Goal: Task Accomplishment & Management: Use online tool/utility

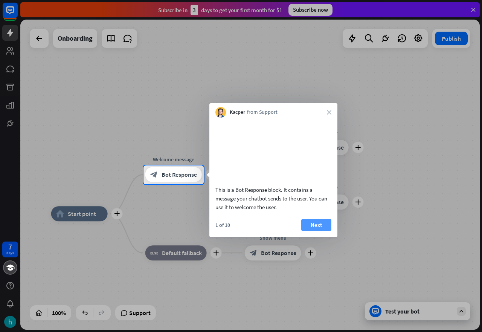
click at [309, 231] on button "Next" at bounding box center [316, 225] width 30 height 12
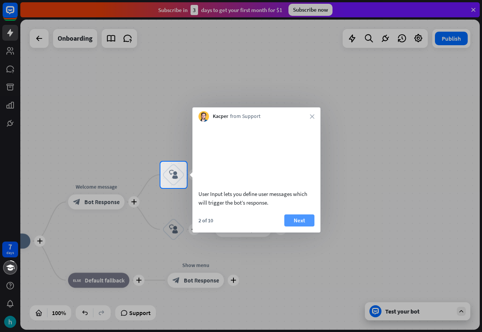
click at [304, 226] on button "Next" at bounding box center [299, 220] width 30 height 12
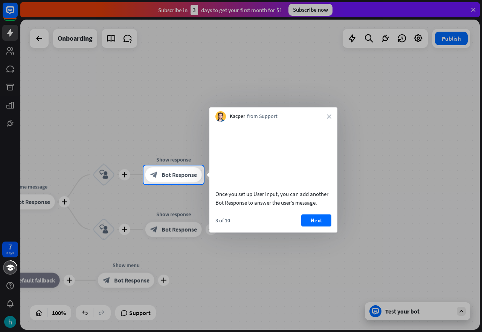
click at [304, 226] on button "Next" at bounding box center [316, 220] width 30 height 12
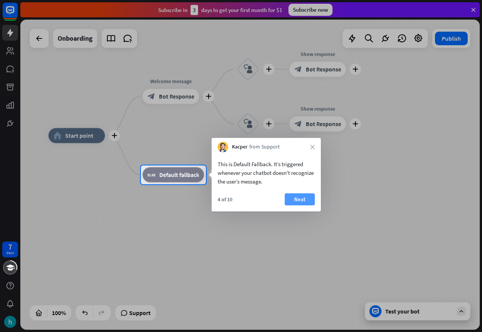
click at [309, 202] on button "Next" at bounding box center [300, 199] width 30 height 12
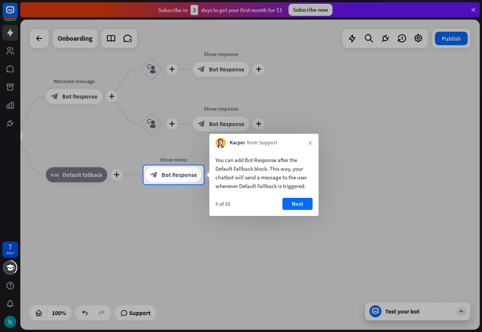
click at [309, 202] on button "Next" at bounding box center [298, 204] width 30 height 12
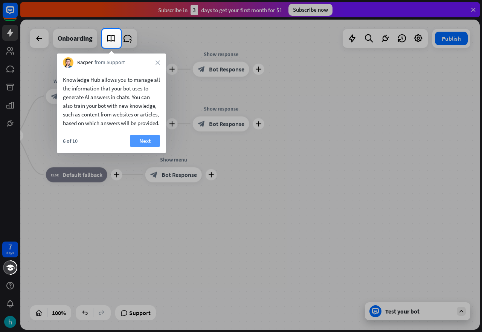
click at [140, 147] on button "Next" at bounding box center [145, 141] width 30 height 12
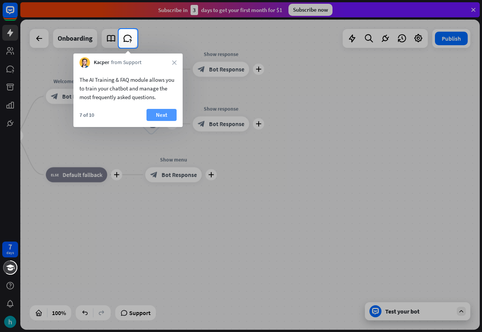
click at [162, 115] on button "Next" at bounding box center [162, 115] width 30 height 12
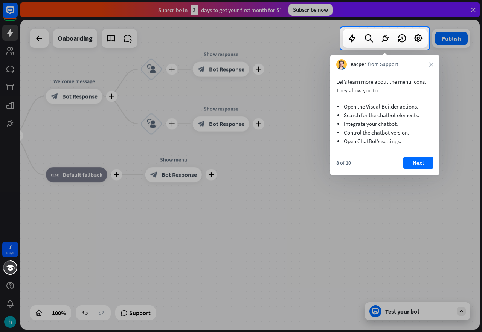
click at [416, 164] on button "Next" at bounding box center [419, 163] width 30 height 12
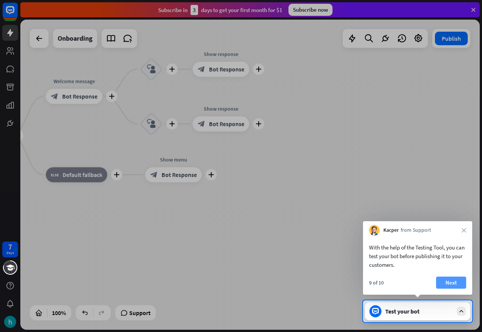
click at [447, 280] on button "Next" at bounding box center [451, 283] width 30 height 12
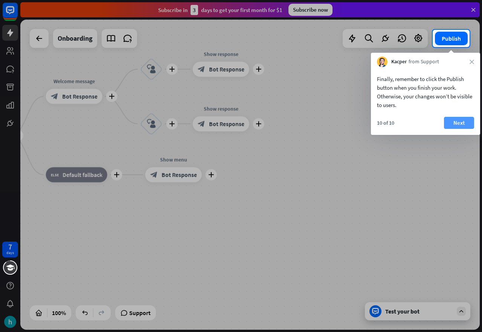
click at [457, 124] on button "Next" at bounding box center [459, 123] width 30 height 12
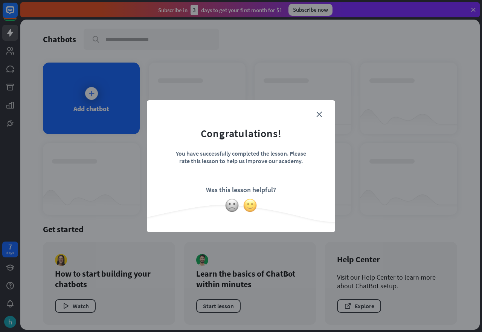
click at [251, 209] on img at bounding box center [250, 205] width 14 height 14
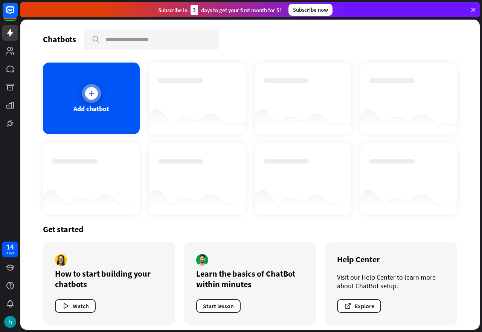
click at [84, 90] on div at bounding box center [91, 93] width 19 height 19
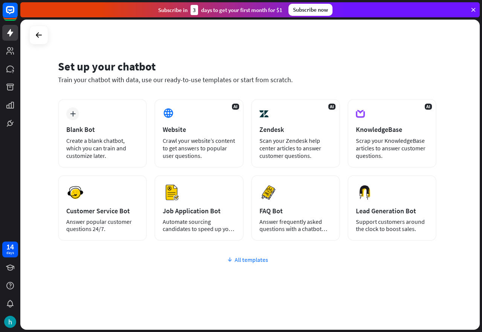
click at [240, 258] on div "All templates" at bounding box center [247, 260] width 379 height 8
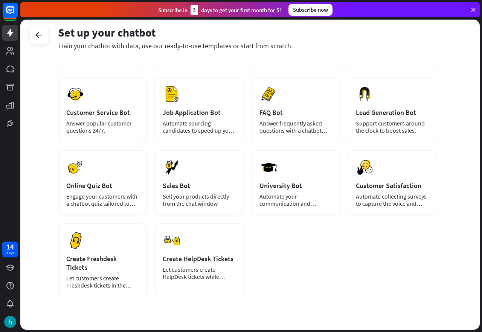
scroll to position [110, 0]
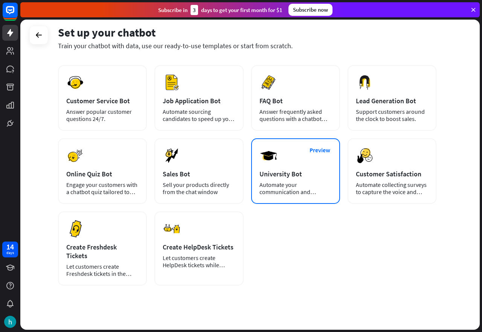
click at [281, 173] on div "University Bot" at bounding box center [296, 174] width 72 height 9
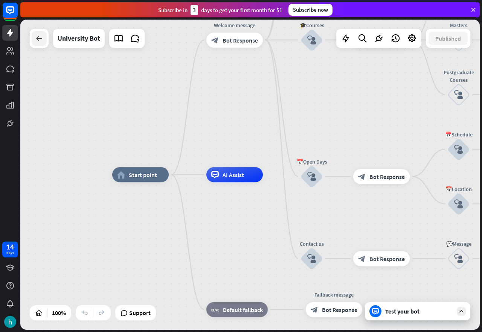
click at [43, 40] on icon at bounding box center [39, 38] width 9 height 9
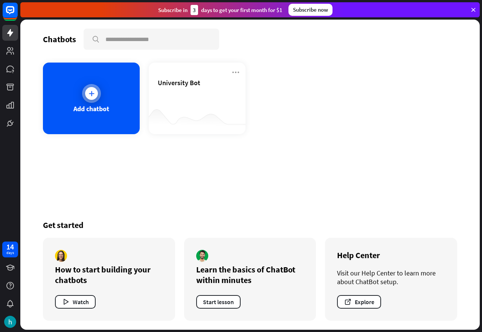
click at [101, 104] on div "Add chatbot" at bounding box center [91, 108] width 36 height 9
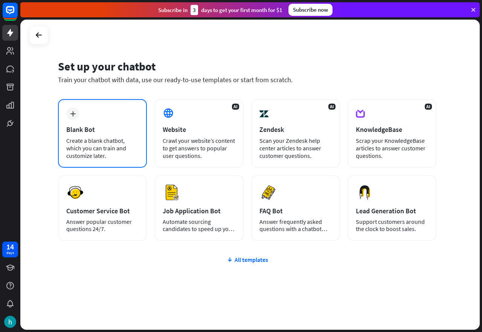
click at [103, 126] on div "Blank Bot" at bounding box center [102, 129] width 72 height 9
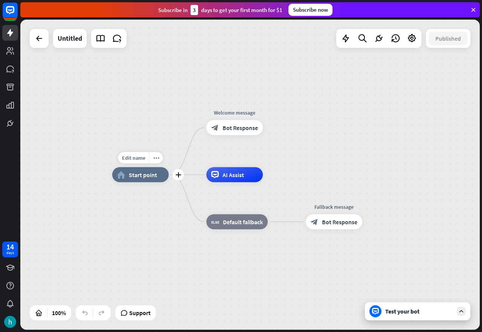
click at [138, 179] on div "home_2 Start point" at bounding box center [140, 174] width 57 height 15
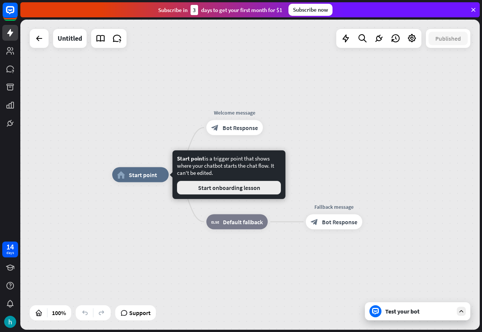
click at [211, 187] on button "Start onboarding lesson" at bounding box center [229, 188] width 104 height 14
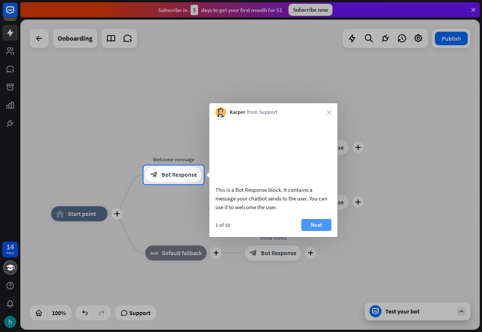
click at [306, 231] on button "Next" at bounding box center [316, 225] width 30 height 12
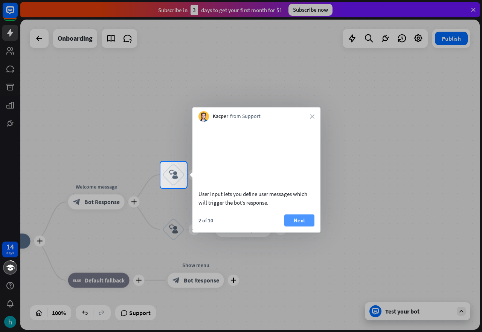
click at [297, 226] on button "Next" at bounding box center [299, 220] width 30 height 12
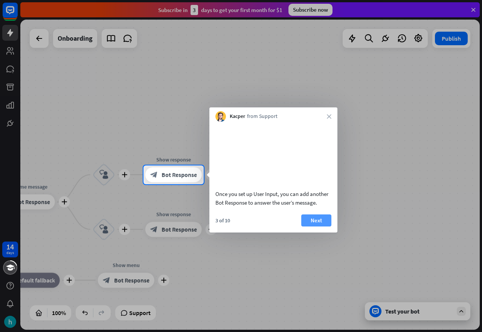
click at [316, 226] on button "Next" at bounding box center [316, 220] width 30 height 12
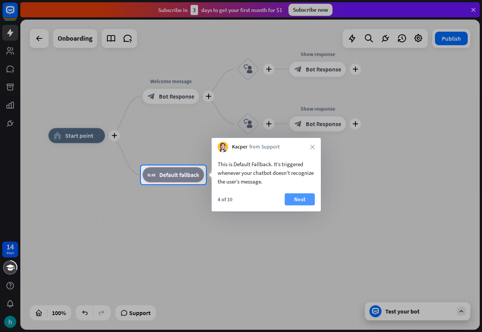
click at [292, 197] on button "Next" at bounding box center [300, 199] width 30 height 12
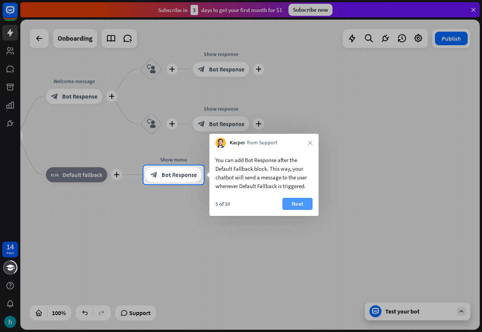
click at [288, 203] on button "Next" at bounding box center [298, 204] width 30 height 12
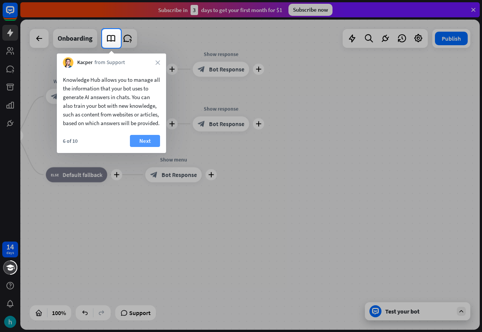
click at [144, 147] on button "Next" at bounding box center [145, 141] width 30 height 12
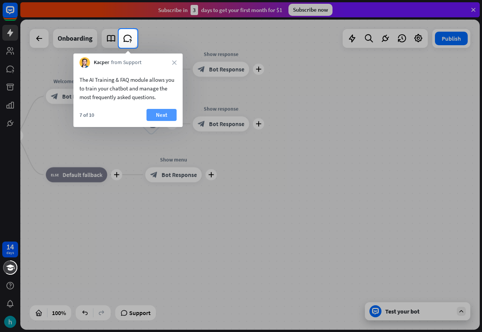
click at [165, 113] on button "Next" at bounding box center [162, 115] width 30 height 12
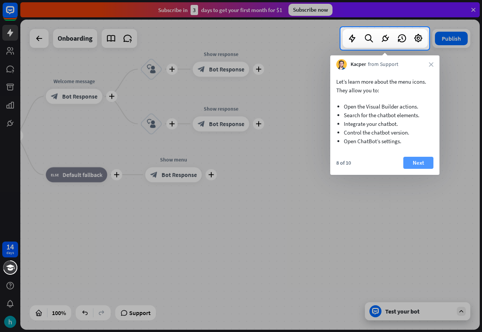
click at [413, 164] on button "Next" at bounding box center [419, 163] width 30 height 12
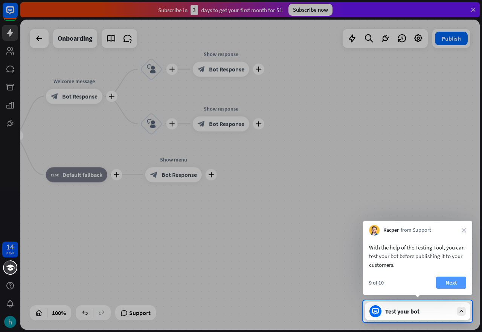
click at [444, 280] on button "Next" at bounding box center [451, 283] width 30 height 12
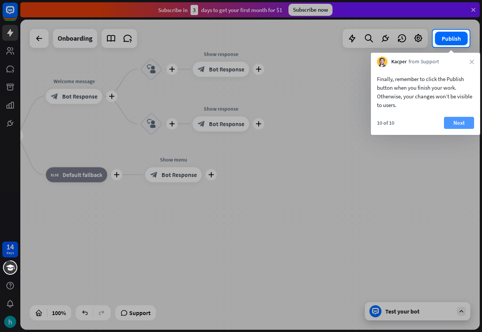
click at [455, 124] on button "Next" at bounding box center [459, 123] width 30 height 12
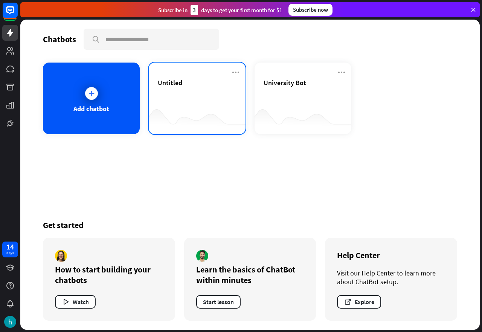
click at [177, 87] on div "Untitled" at bounding box center [197, 91] width 79 height 26
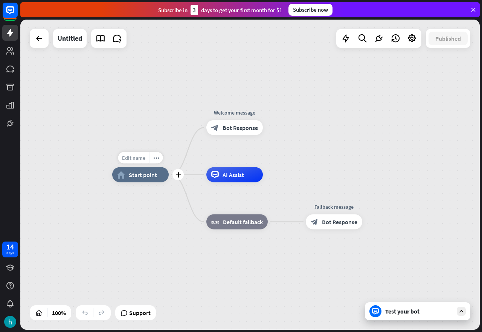
click at [137, 160] on span "Edit name" at bounding box center [133, 157] width 23 height 7
click at [177, 177] on icon "plus" at bounding box center [179, 174] width 6 height 5
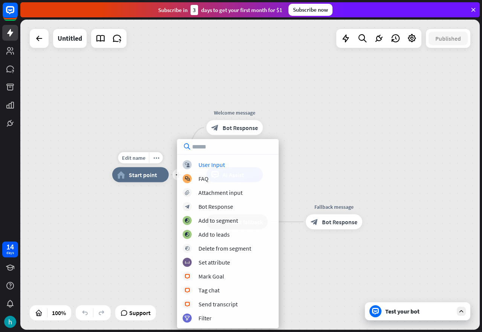
click at [157, 176] on div "home_2 Start point" at bounding box center [140, 174] width 57 height 15
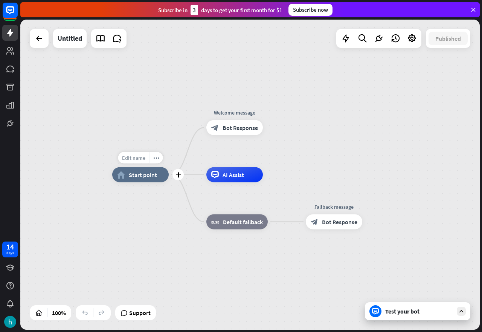
click at [128, 158] on span "Edit name" at bounding box center [133, 157] width 23 height 7
type input "**********"
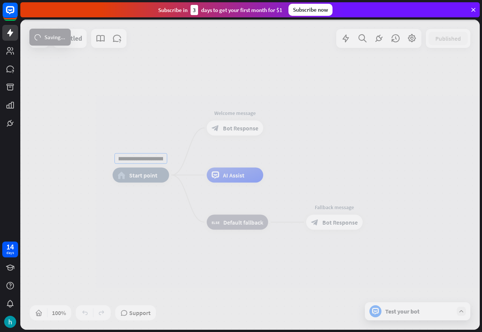
click at [143, 200] on div "**********" at bounding box center [250, 175] width 460 height 310
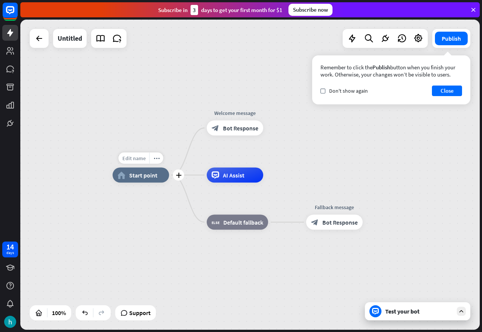
click at [145, 157] on span "Edit name" at bounding box center [133, 158] width 23 height 7
click at [142, 160] on input "**********" at bounding box center [141, 158] width 53 height 11
type input "**********"
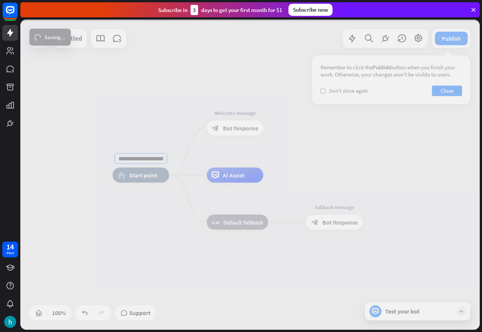
click at [151, 203] on div "**********" at bounding box center [250, 175] width 460 height 310
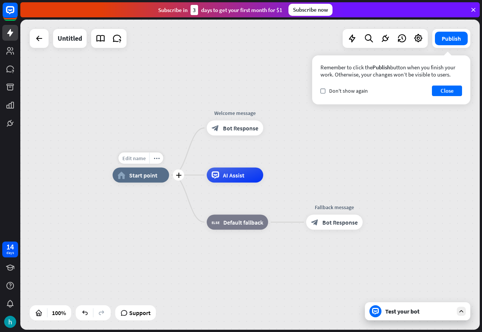
click at [137, 159] on span "Edit name" at bounding box center [133, 158] width 23 height 7
type input "**********"
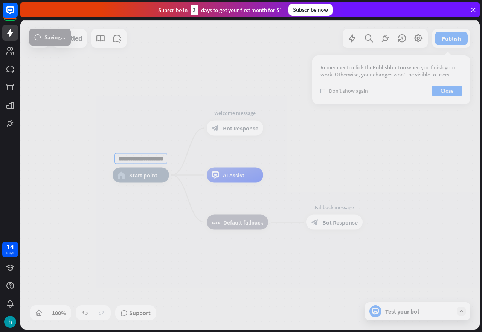
scroll to position [0, 0]
click at [138, 229] on div "**********" at bounding box center [250, 175] width 460 height 310
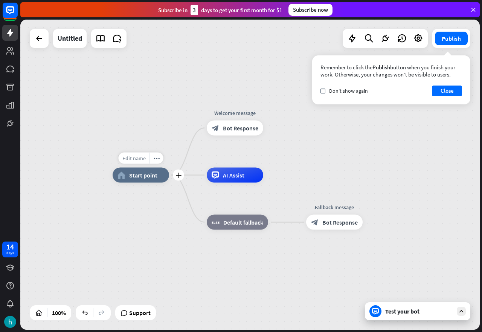
click at [143, 159] on span "Edit name" at bounding box center [133, 158] width 23 height 7
type input "**********"
click at [141, 228] on div "**********" at bounding box center [250, 175] width 460 height 310
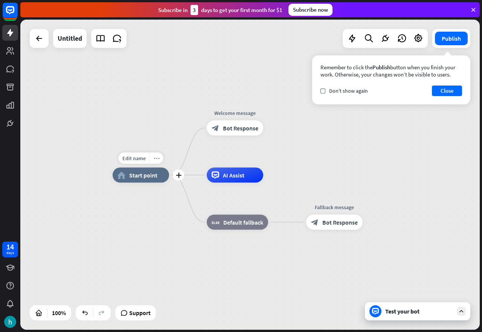
click at [153, 158] on div "more_horiz" at bounding box center [157, 158] width 14 height 11
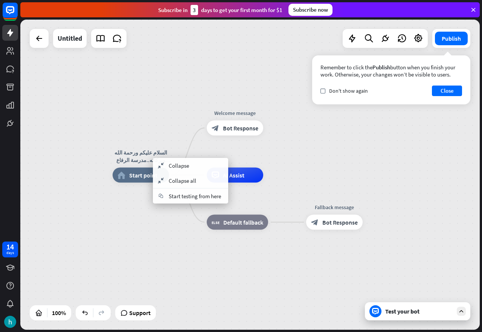
click at [157, 247] on div "السلام عليكم ورحمة الله وبركاته..مدرسة الرفاع الاعدادية ترحب بكم في منصة الخدمة…" at bounding box center [343, 330] width 460 height 310
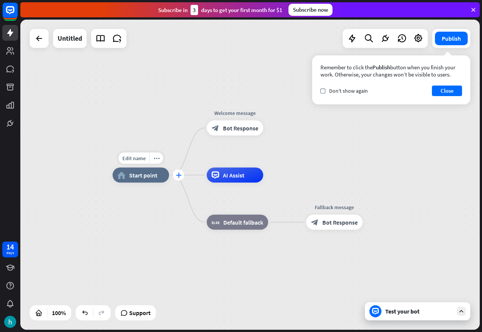
click at [178, 178] on div "plus" at bounding box center [178, 175] width 11 height 11
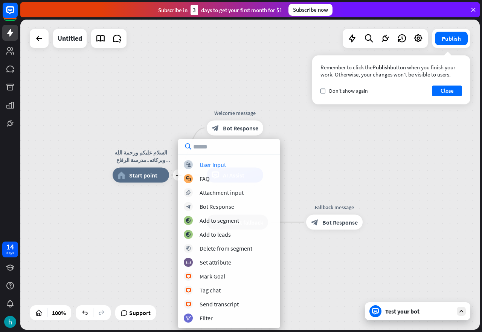
click at [187, 123] on div "plus السلام عليكم ورحمة الله وبركاته..مدرسة الرفاع الاعدادية ترحب بكم في منصة ا…" at bounding box center [250, 175] width 460 height 310
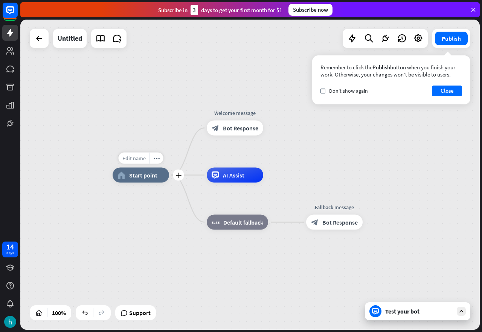
click at [146, 161] on div "Edit name" at bounding box center [134, 158] width 31 height 11
click at [146, 161] on input "**********" at bounding box center [141, 158] width 53 height 11
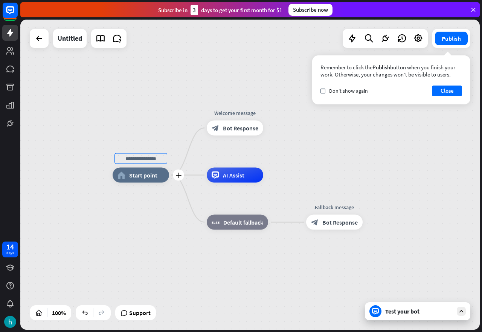
scroll to position [0, 0]
click at [228, 130] on div "home_2 Start point Edit name more_horiz plus Welcome message block_bot_response…" at bounding box center [250, 175] width 460 height 310
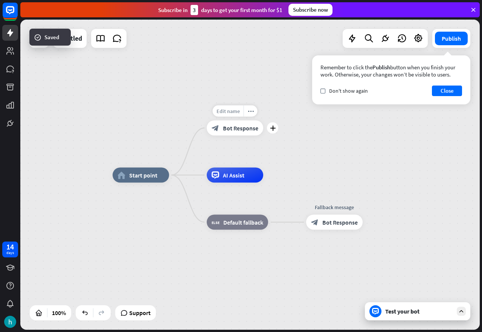
click at [227, 113] on span "Edit name" at bounding box center [228, 111] width 23 height 7
type input "*"
type input "**********"
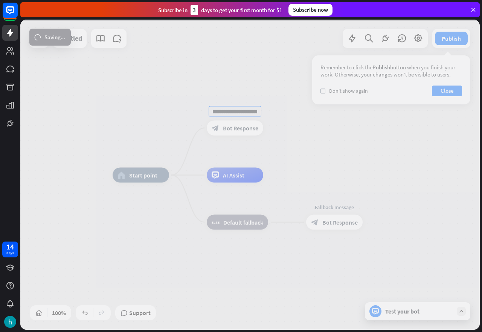
click at [157, 127] on div "**********" at bounding box center [250, 175] width 460 height 310
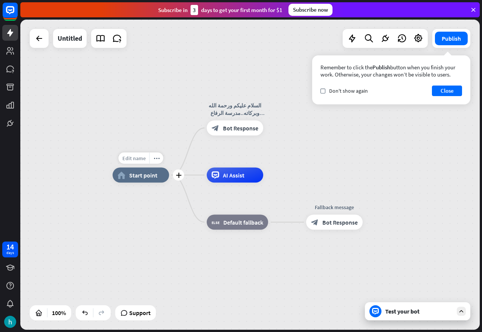
click at [139, 159] on span "Edit name" at bounding box center [133, 158] width 23 height 7
type input "**********"
click at [137, 116] on div "**********" at bounding box center [250, 175] width 460 height 310
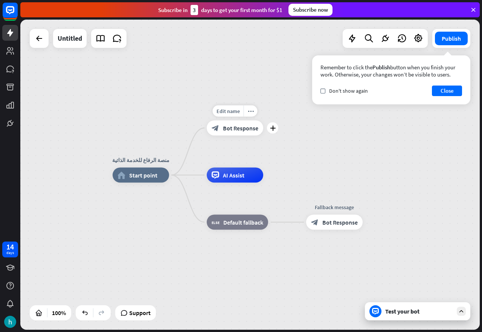
click at [219, 107] on div "Edit name" at bounding box center [228, 111] width 31 height 11
click at [219, 112] on input "**********" at bounding box center [235, 111] width 53 height 11
drag, startPoint x: 241, startPoint y: 111, endPoint x: 211, endPoint y: 113, distance: 29.9
click at [211, 113] on input "**********" at bounding box center [235, 111] width 53 height 11
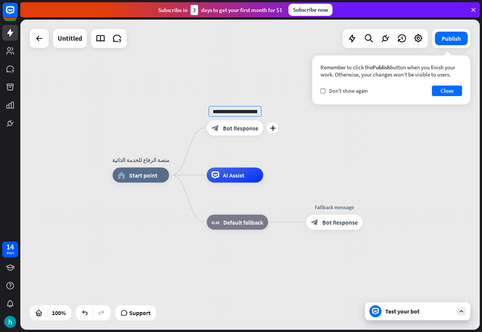
scroll to position [0, 69]
type input "**********"
click at [155, 99] on div "**********" at bounding box center [250, 175] width 460 height 310
click at [122, 124] on div "منصة الرفاع للخدمة الذاتية home_2 Start point السلام عليكم ورحمة الله وبركاته..…" at bounding box center [250, 175] width 460 height 310
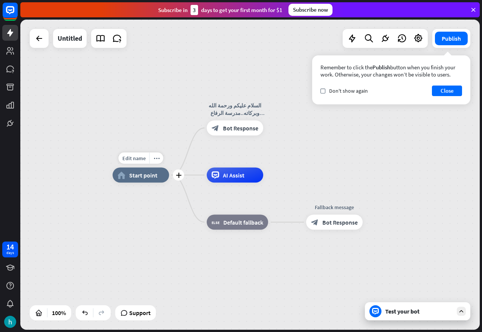
click at [128, 179] on div "home_2 Start point" at bounding box center [141, 175] width 57 height 15
click at [161, 206] on div "منصة الرفاع للخدمة الذاتية home_2 Start point السلام عليكم ورحمة الله وبركاته..…" at bounding box center [343, 330] width 460 height 310
click at [251, 113] on icon "more_horiz" at bounding box center [251, 111] width 6 height 6
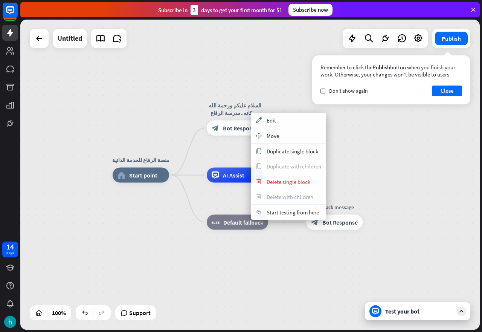
click at [259, 93] on div "منصة الرفاع للخدمة الذاتية home_2 Start point السلام عليكم ورحمة الله وبركاته..…" at bounding box center [250, 175] width 460 height 310
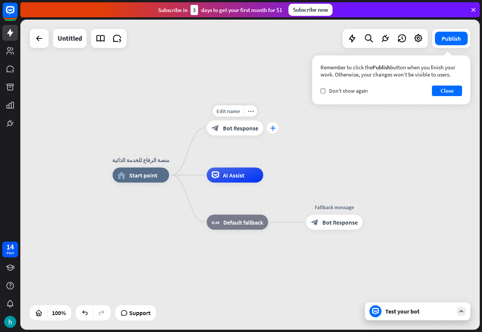
click at [271, 127] on icon "plus" at bounding box center [273, 127] width 6 height 5
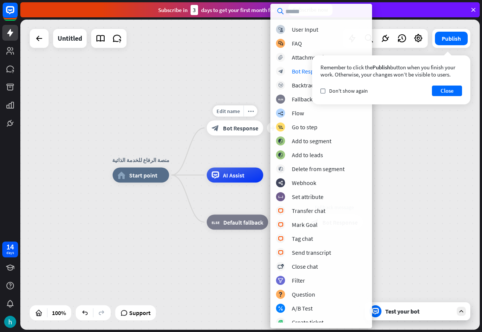
click at [225, 113] on span "Edit name" at bounding box center [228, 111] width 23 height 7
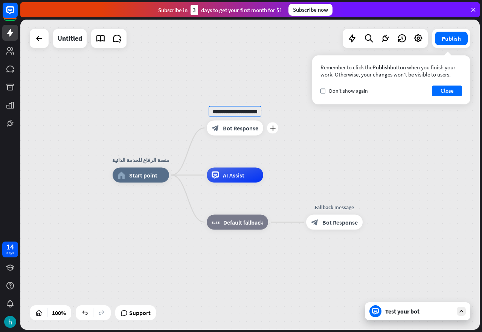
scroll to position [0, 71]
click at [207, 136] on div "Edit name more_horiz plus block_bot_response Bot Response" at bounding box center [235, 128] width 57 height 15
click at [229, 103] on div "السلام عليكم ورحمة الله وبركاته..مدرسة الرفاع الاعدادية ترحب بكم" at bounding box center [235, 109] width 68 height 15
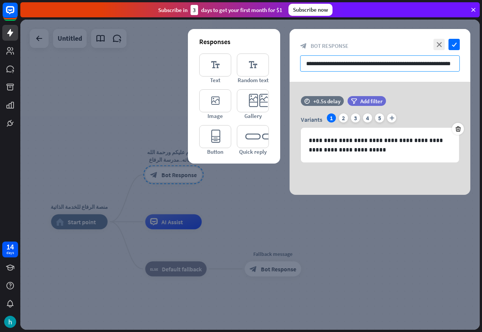
click at [306, 65] on input "**********" at bounding box center [380, 63] width 160 height 16
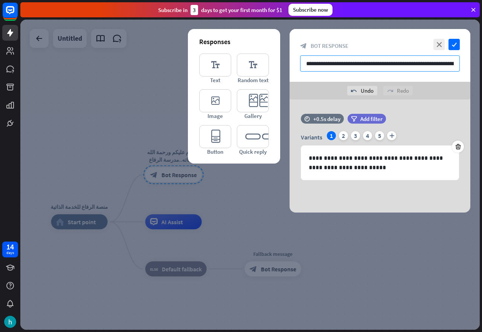
click at [306, 64] on input "**********" at bounding box center [380, 63] width 160 height 16
click at [317, 63] on input "**********" at bounding box center [380, 63] width 160 height 16
click at [426, 118] on div "time +0.5s delay filter Add filter" at bounding box center [380, 122] width 181 height 17
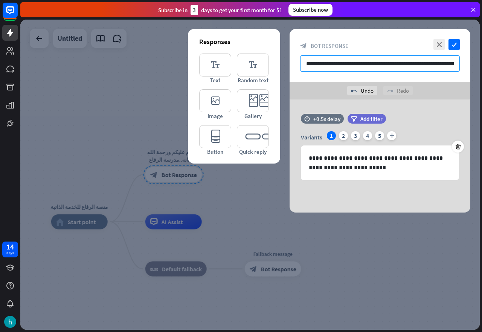
click at [310, 66] on input "**********" at bounding box center [380, 63] width 160 height 16
click at [380, 63] on input "**********" at bounding box center [380, 63] width 160 height 16
type input "**********"
click at [343, 137] on div "2" at bounding box center [343, 135] width 9 height 9
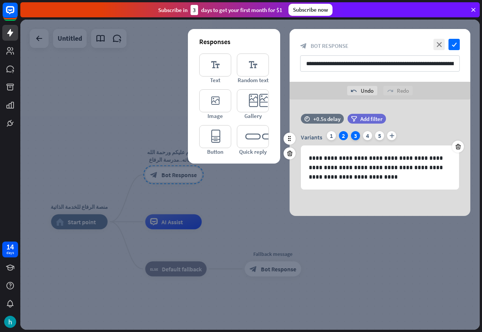
click at [352, 136] on div "3" at bounding box center [355, 135] width 9 height 9
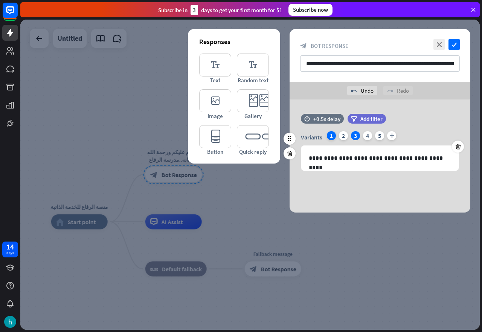
click at [329, 133] on div "1" at bounding box center [331, 135] width 9 height 9
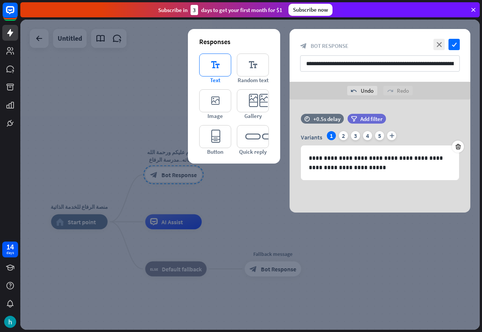
click at [224, 70] on icon "editor_text" at bounding box center [215, 65] width 32 height 23
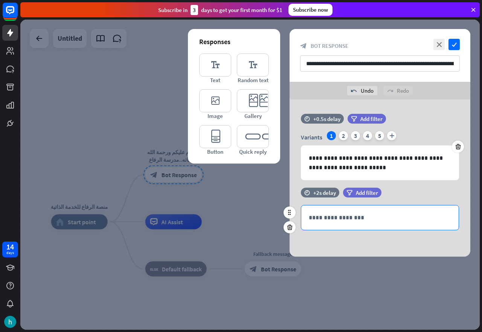
click at [313, 215] on p "**********" at bounding box center [380, 217] width 142 height 9
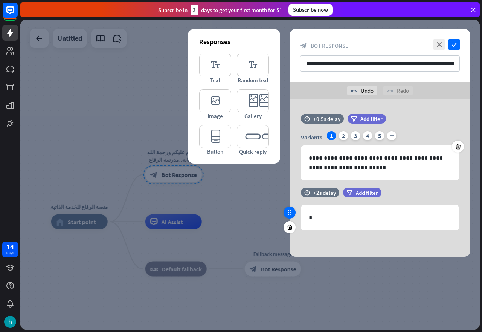
click at [288, 212] on icon at bounding box center [289, 212] width 7 height 7
click at [315, 213] on div "*" at bounding box center [380, 217] width 158 height 24
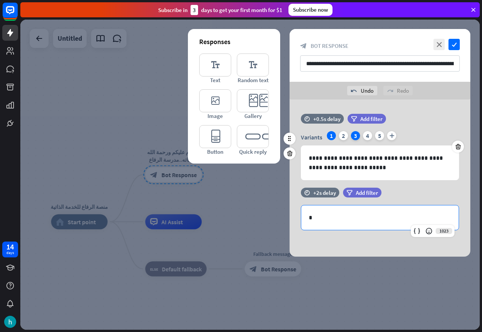
click at [357, 135] on div "3" at bounding box center [355, 135] width 9 height 9
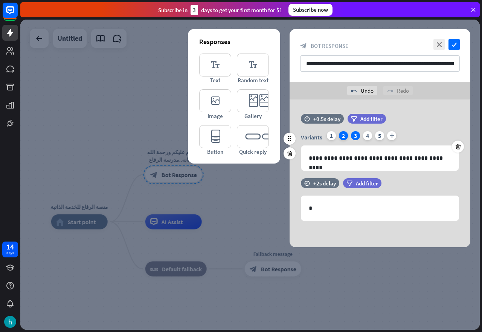
click at [342, 135] on div "2" at bounding box center [343, 135] width 9 height 9
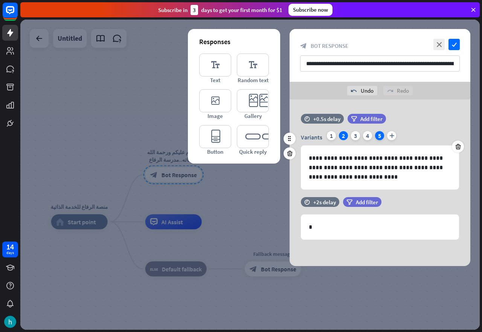
click at [380, 135] on div "5" at bounding box center [379, 135] width 9 height 9
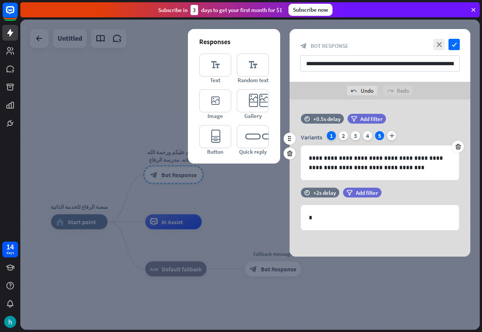
click at [334, 137] on div "1" at bounding box center [331, 135] width 9 height 9
click at [219, 135] on icon "editor_button" at bounding box center [215, 136] width 32 height 23
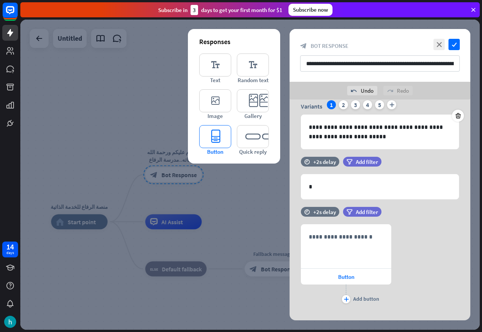
scroll to position [42, 0]
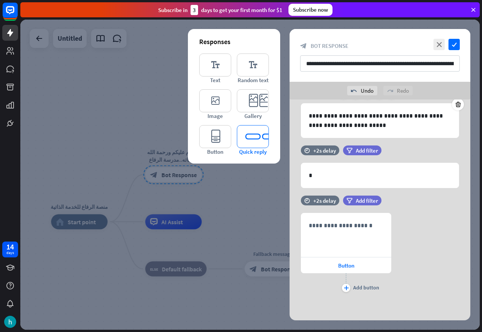
click at [260, 141] on icon "editor_quick_replies" at bounding box center [253, 136] width 32 height 23
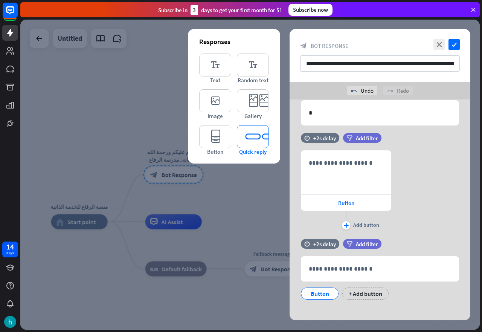
scroll to position [110, 0]
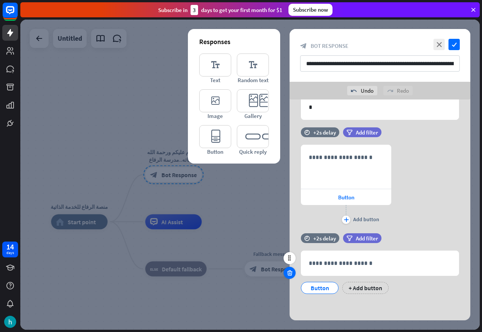
click at [288, 274] on icon at bounding box center [289, 272] width 7 height 7
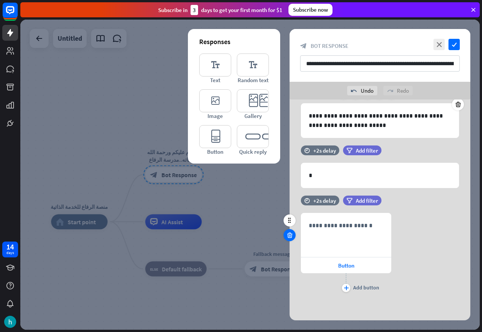
click at [288, 237] on icon at bounding box center [289, 235] width 7 height 7
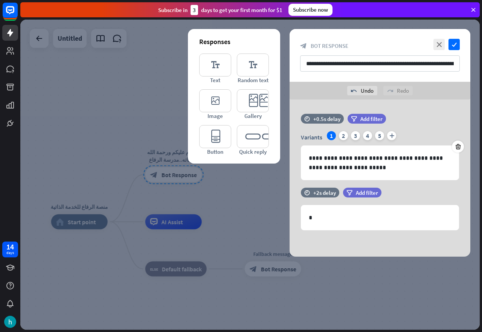
scroll to position [0, 0]
click at [288, 228] on icon at bounding box center [289, 227] width 7 height 7
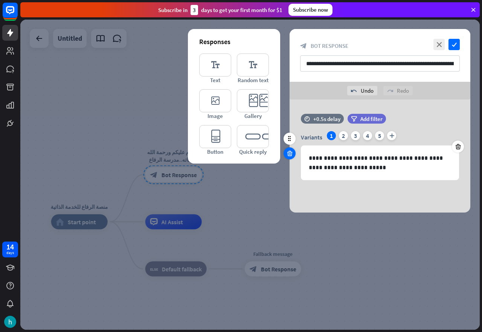
click at [292, 153] on icon at bounding box center [289, 153] width 7 height 7
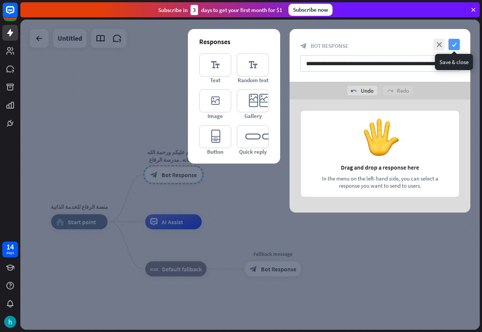
click at [454, 41] on icon "check" at bounding box center [454, 44] width 11 height 11
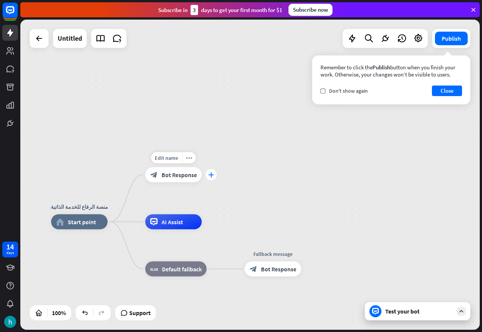
click at [211, 176] on icon "plus" at bounding box center [211, 174] width 6 height 5
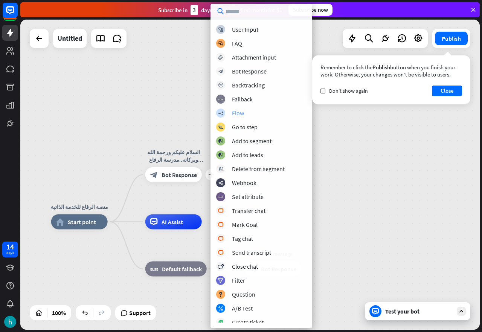
click at [231, 113] on div "builder_tree Flow" at bounding box center [261, 113] width 90 height 9
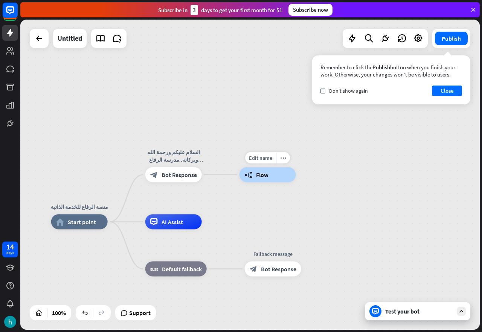
click at [253, 177] on div "builder_tree Flow" at bounding box center [268, 174] width 57 height 15
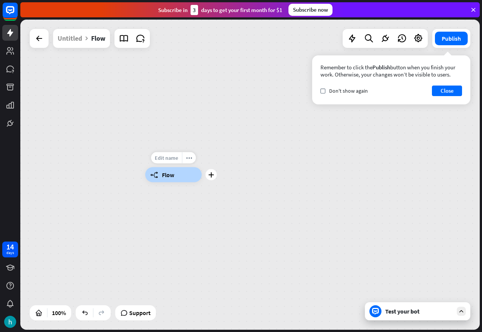
click at [170, 160] on span "Edit name" at bounding box center [166, 157] width 23 height 7
click at [179, 162] on input "**********" at bounding box center [173, 158] width 53 height 11
click at [179, 159] on input "**********" at bounding box center [173, 158] width 53 height 11
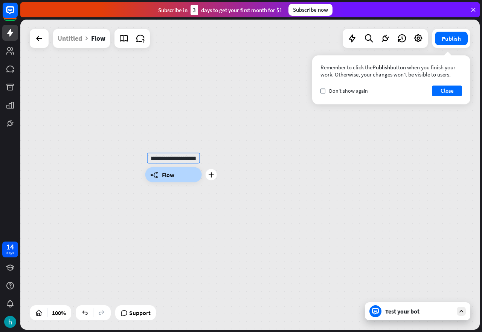
click at [179, 159] on input "**********" at bounding box center [173, 158] width 53 height 11
type input "**********"
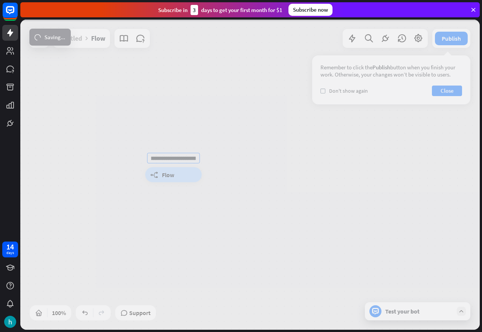
click at [176, 171] on div "**********" at bounding box center [250, 175] width 460 height 310
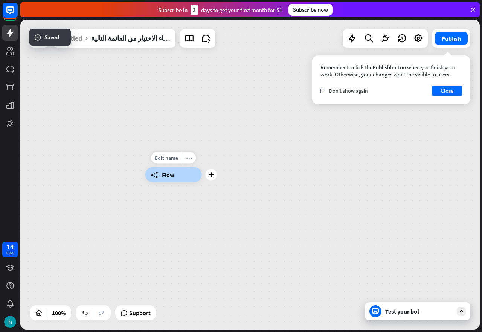
click at [176, 171] on div "builder_tree Flow" at bounding box center [173, 174] width 57 height 15
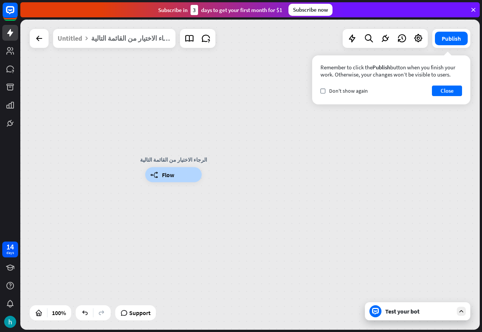
click at [124, 40] on div "الرجاء الاختيار من القائمة التالية" at bounding box center [131, 38] width 80 height 19
click at [178, 160] on span "Edit name" at bounding box center [166, 157] width 23 height 7
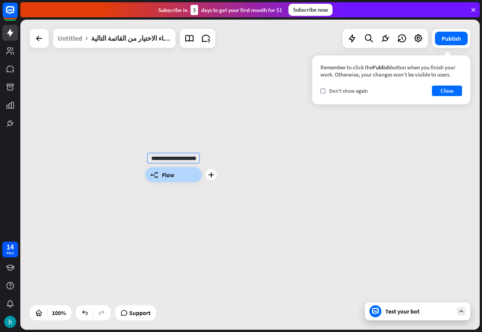
click at [179, 174] on div "builder_tree Flow" at bounding box center [173, 174] width 57 height 15
click at [188, 156] on icon "more_horiz" at bounding box center [189, 158] width 6 height 6
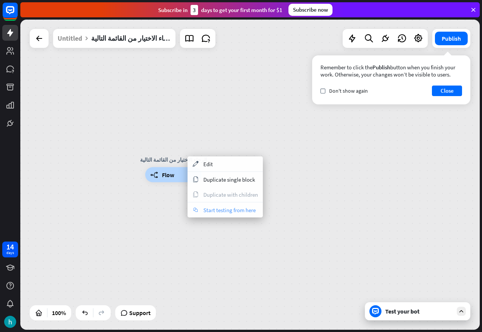
click at [202, 213] on div "chat Start testing from here" at bounding box center [225, 209] width 75 height 15
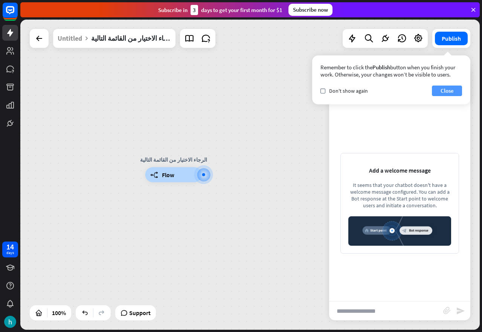
click at [449, 92] on button "Close" at bounding box center [447, 91] width 30 height 11
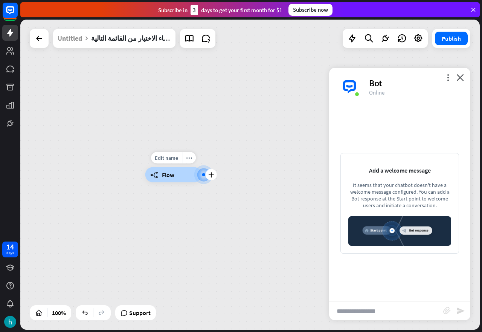
click at [203, 173] on div at bounding box center [203, 174] width 3 height 3
click at [459, 75] on icon "close" at bounding box center [461, 77] width 8 height 7
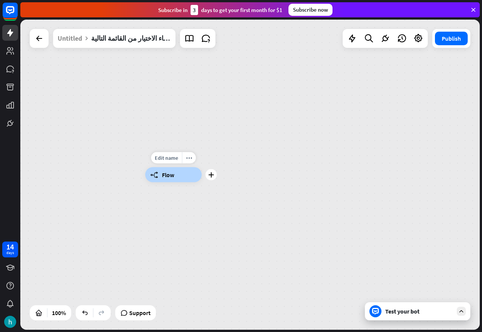
click at [157, 175] on icon "builder_tree" at bounding box center [154, 175] width 8 height 8
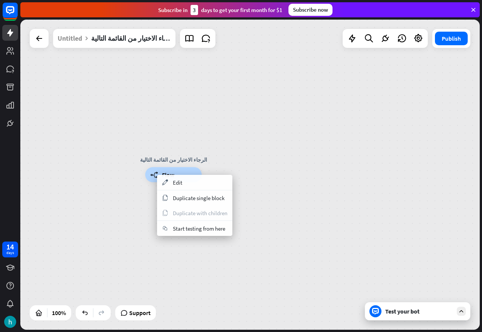
click at [225, 142] on div "الرجاء الاختيار من القائمة التالية builder_tree Flow" at bounding box center [250, 175] width 460 height 310
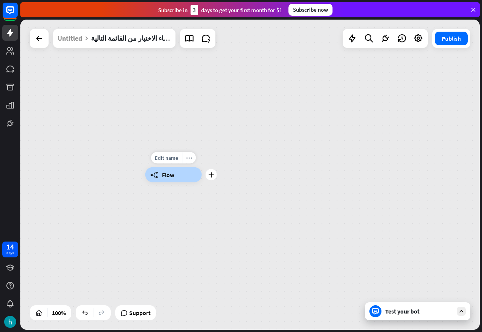
click at [191, 158] on icon "more_horiz" at bounding box center [189, 158] width 6 height 6
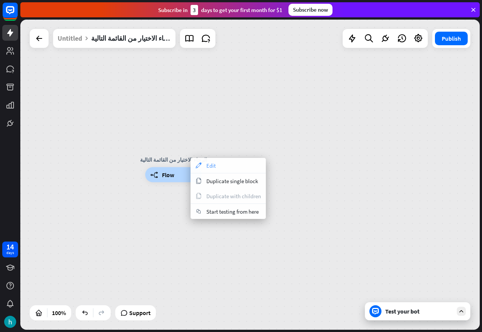
click at [202, 163] on icon "appearance" at bounding box center [198, 165] width 8 height 6
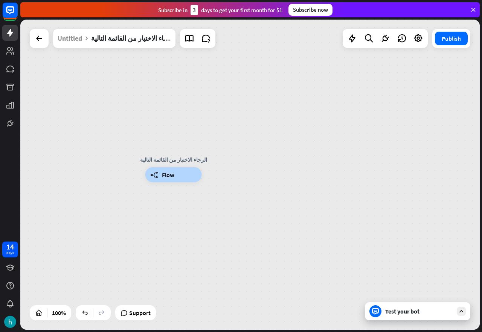
click at [186, 203] on div "Edit name more_horiz الرجاء الاختيار من القائمة التالية builder_tree Flow" at bounding box center [375, 330] width 460 height 310
click at [189, 155] on icon "more_horiz" at bounding box center [189, 158] width 6 height 6
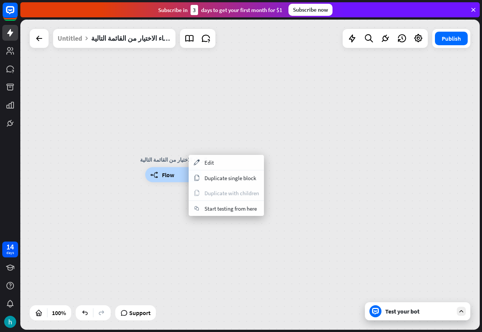
click at [290, 154] on div "الرجاء الاختيار من القائمة التالية builder_tree Flow" at bounding box center [250, 175] width 460 height 310
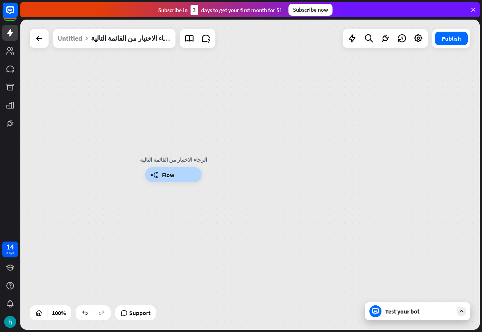
click at [405, 307] on div "Test your bot" at bounding box center [419, 311] width 68 height 8
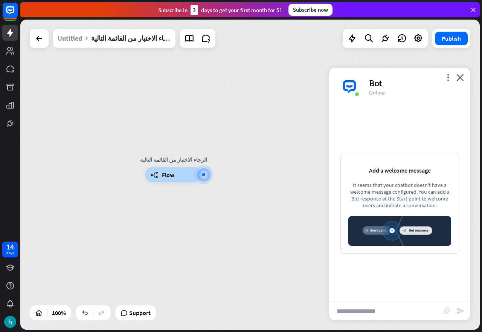
click at [376, 229] on img at bounding box center [400, 230] width 103 height 29
click at [409, 217] on img at bounding box center [400, 230] width 103 height 29
click at [402, 184] on div "It seems that your chatbot doesn't have a welcome message configured. You can a…" at bounding box center [400, 195] width 103 height 27
click at [450, 77] on icon "more_vert" at bounding box center [448, 77] width 7 height 7
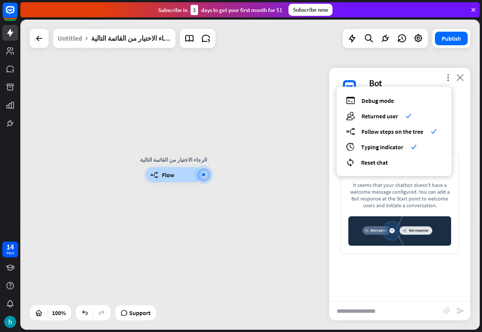
click at [462, 81] on icon "close" at bounding box center [461, 77] width 8 height 7
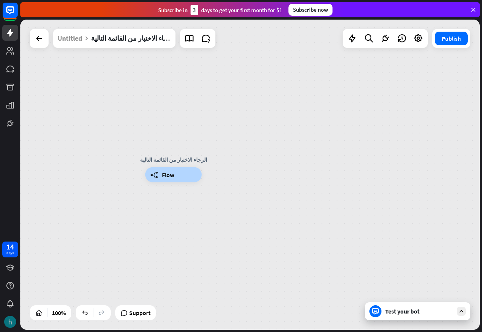
click at [11, 321] on img at bounding box center [10, 322] width 12 height 12
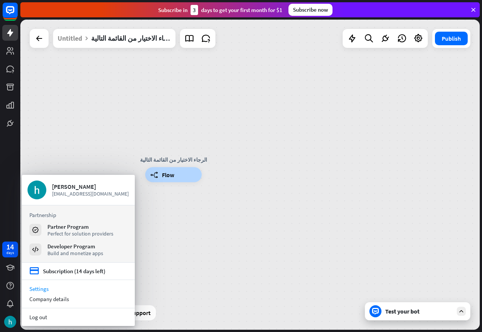
click at [35, 286] on link "Settings" at bounding box center [78, 289] width 113 height 10
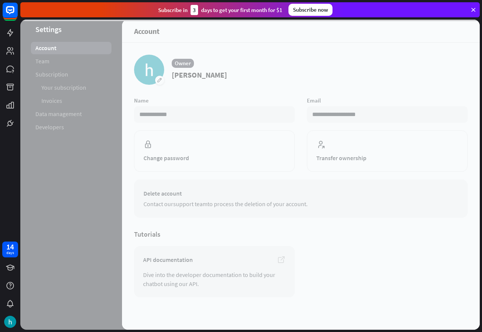
scroll to position [2, 0]
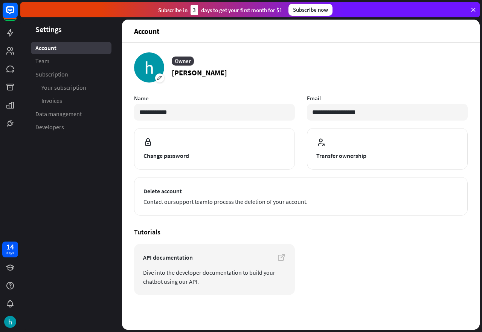
click at [473, 6] on div "Subscribe [DATE] to get your first month for $1 Subscribe now" at bounding box center [250, 9] width 460 height 15
click at [472, 9] on icon at bounding box center [473, 9] width 7 height 7
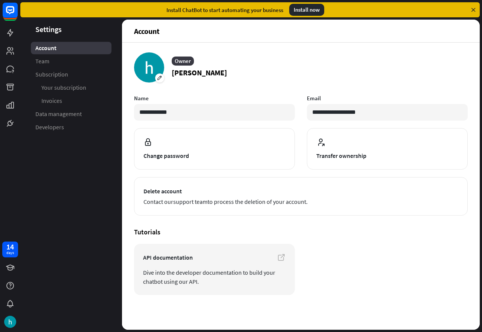
click at [476, 11] on icon at bounding box center [473, 9] width 7 height 7
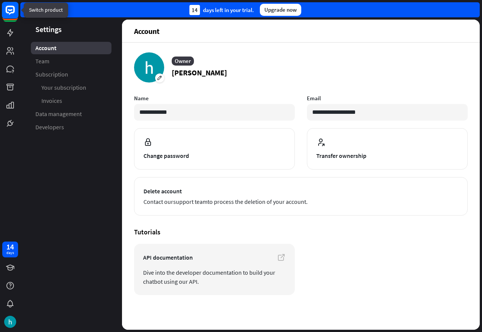
click at [10, 12] on rect at bounding box center [10, 10] width 17 height 17
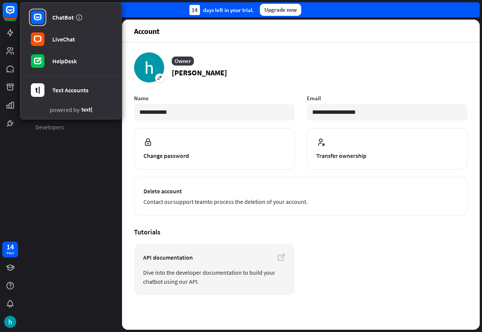
click at [78, 188] on aside "Settings Account Team Subscription Your subscription Invoices Data management D…" at bounding box center [71, 175] width 102 height 310
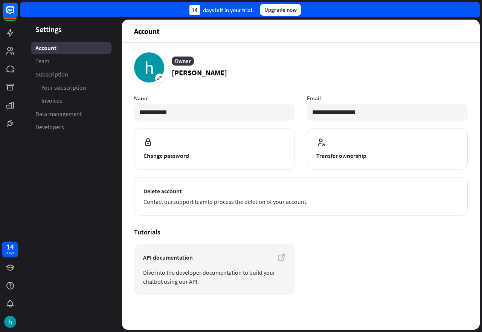
click at [47, 51] on span "Account" at bounding box center [45, 48] width 21 height 8
click at [11, 30] on icon at bounding box center [10, 33] width 6 height 8
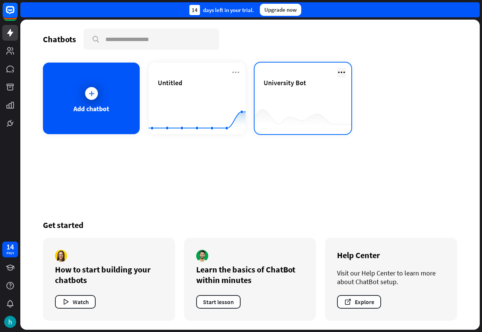
click at [340, 72] on icon at bounding box center [341, 72] width 9 height 9
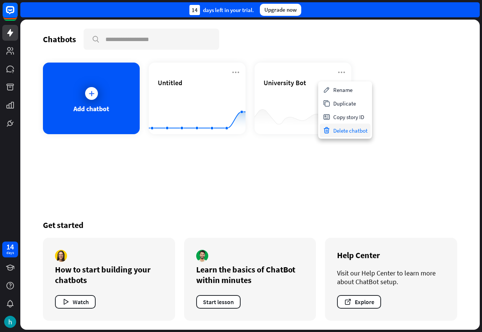
click at [343, 130] on div "Delete chatbot" at bounding box center [345, 131] width 51 height 14
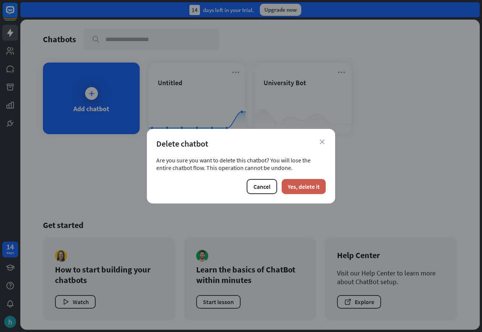
click at [302, 186] on button "Yes, delete it" at bounding box center [304, 186] width 44 height 15
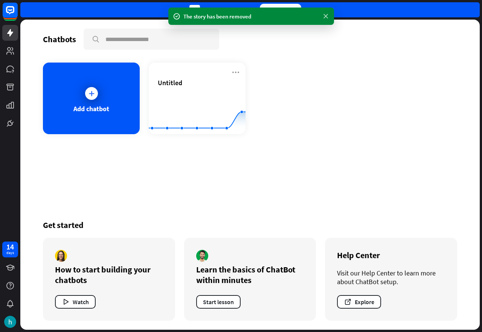
click at [326, 14] on icon at bounding box center [326, 16] width 8 height 8
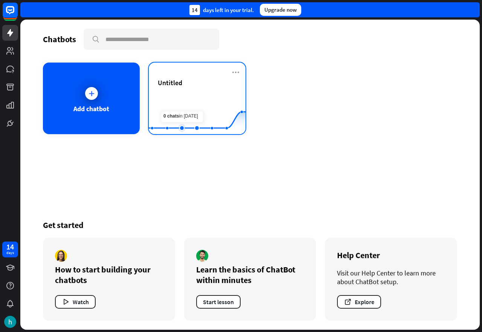
click at [183, 101] on rect at bounding box center [197, 115] width 97 height 47
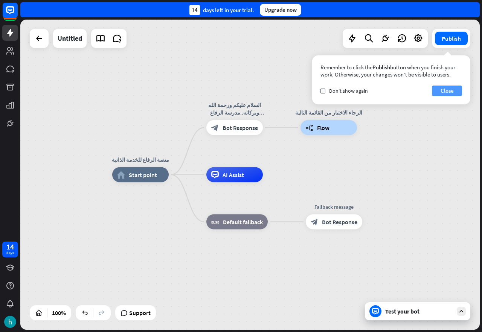
click at [457, 89] on button "Close" at bounding box center [447, 91] width 30 height 11
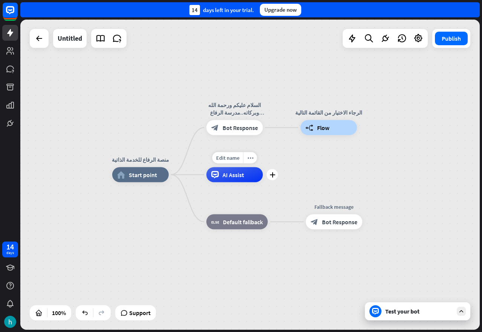
click at [237, 176] on span "AI Assist" at bounding box center [233, 175] width 21 height 8
click at [254, 161] on div "more_horiz" at bounding box center [250, 157] width 14 height 11
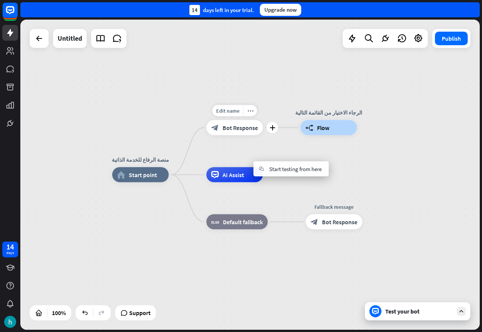
click at [259, 135] on div "Edit name more_horiz plus block_bot_response Bot Response" at bounding box center [234, 127] width 57 height 15
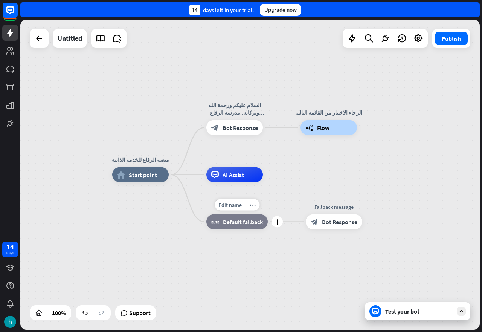
click at [246, 224] on span "Default fallback" at bounding box center [243, 222] width 40 height 8
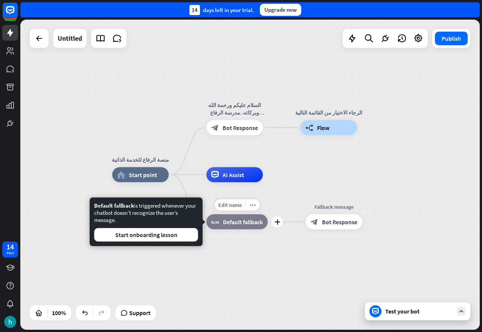
click at [246, 224] on span "Default fallback" at bounding box center [243, 222] width 40 height 8
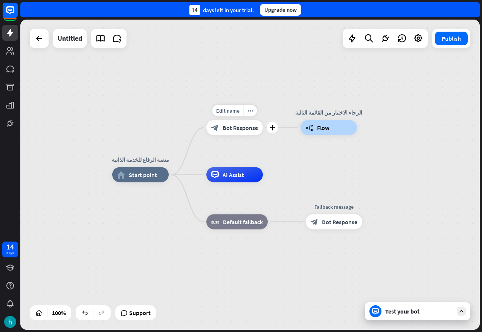
click at [241, 127] on span "Bot Response" at bounding box center [240, 128] width 35 height 8
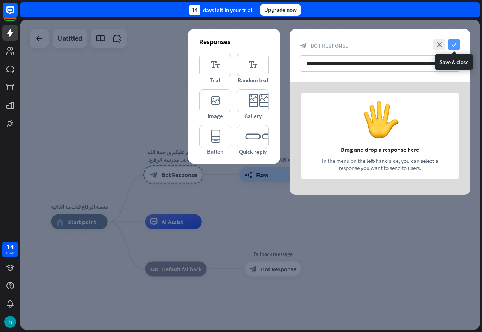
click at [457, 43] on icon "check" at bounding box center [454, 44] width 11 height 11
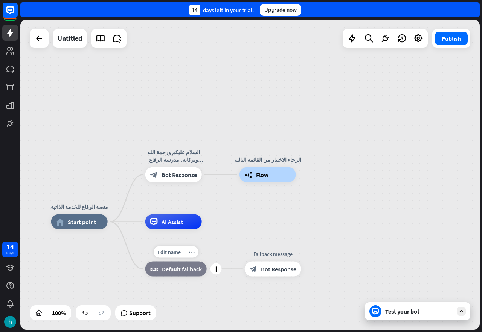
click at [180, 270] on span "Default fallback" at bounding box center [182, 269] width 40 height 8
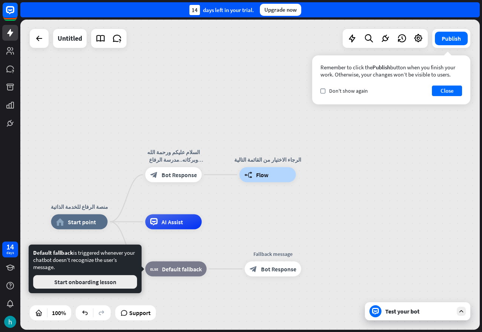
click at [83, 284] on button "Start onboarding lesson" at bounding box center [85, 282] width 104 height 14
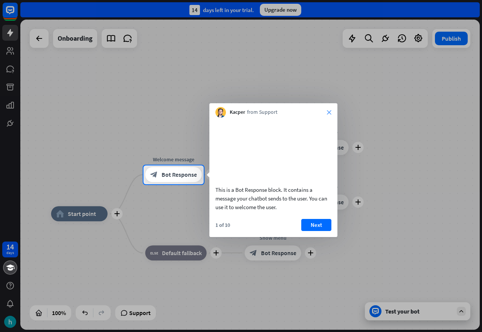
click at [330, 112] on icon "close" at bounding box center [329, 112] width 5 height 5
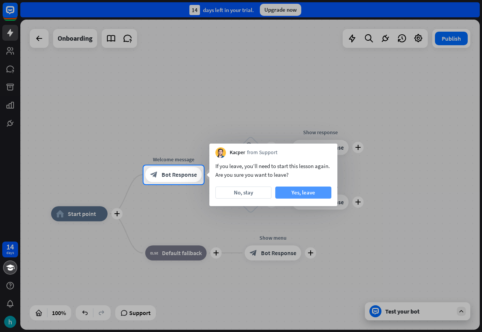
click at [289, 193] on button "Yes, leave" at bounding box center [303, 193] width 56 height 12
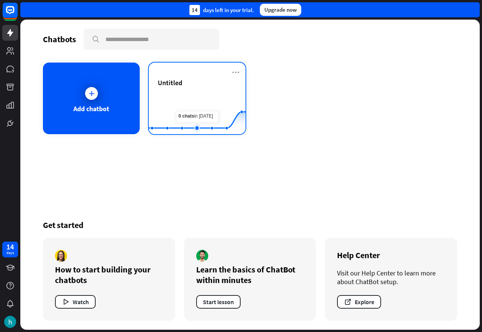
click at [194, 105] on rect at bounding box center [197, 115] width 97 height 47
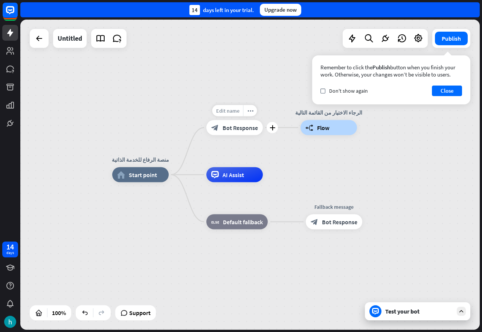
click at [227, 112] on span "Edit name" at bounding box center [227, 110] width 23 height 7
click at [227, 112] on input "**********" at bounding box center [234, 111] width 53 height 11
click at [227, 114] on input "**********" at bounding box center [234, 111] width 53 height 11
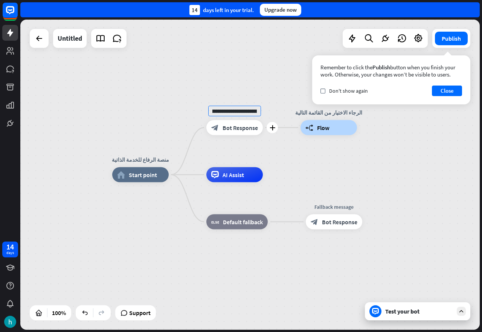
click at [227, 114] on input "**********" at bounding box center [234, 111] width 53 height 11
click at [231, 135] on div "block_bot_response Bot Response" at bounding box center [234, 127] width 57 height 15
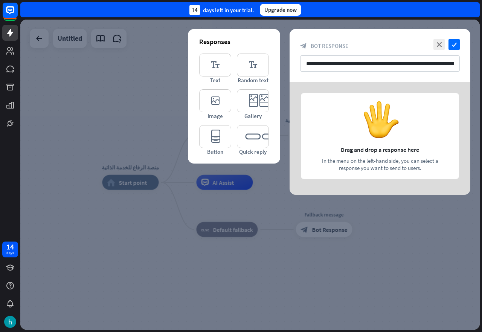
click at [231, 135] on icon "editor_button" at bounding box center [215, 136] width 32 height 23
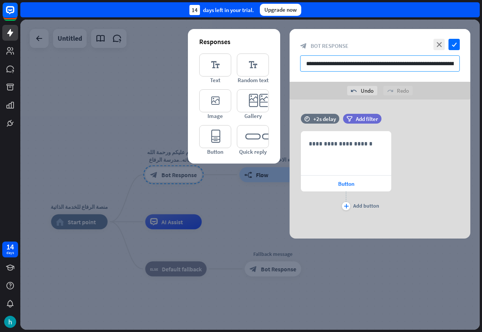
click at [307, 65] on input "**********" at bounding box center [380, 63] width 160 height 16
type input "**********"
click at [348, 184] on span "Button" at bounding box center [346, 183] width 16 height 7
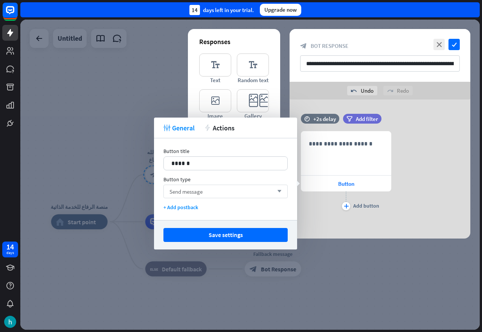
click at [232, 194] on div "Send message arrow_down" at bounding box center [226, 192] width 124 height 14
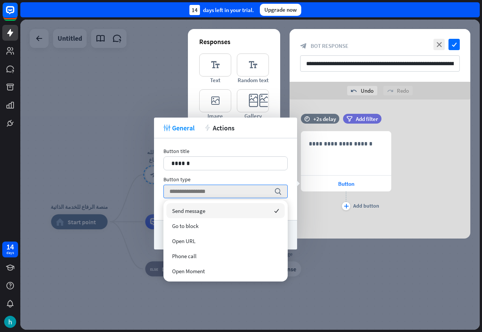
click at [201, 209] on span "Send message" at bounding box center [188, 210] width 33 height 7
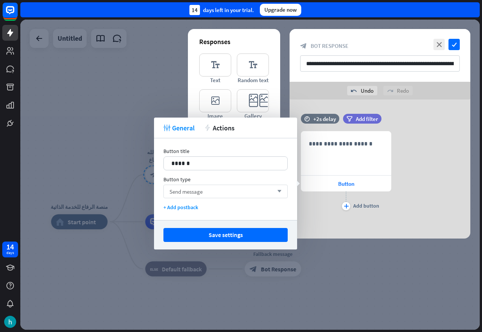
click at [211, 185] on div "Send message arrow_down" at bounding box center [226, 192] width 124 height 14
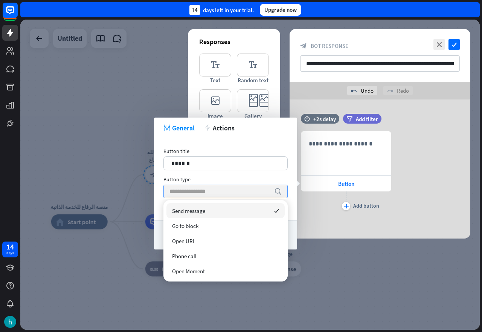
click at [211, 185] on input "search" at bounding box center [220, 191] width 101 height 13
click at [215, 175] on div "Button title 14 ****** Button type search + Add postback" at bounding box center [225, 179] width 143 height 82
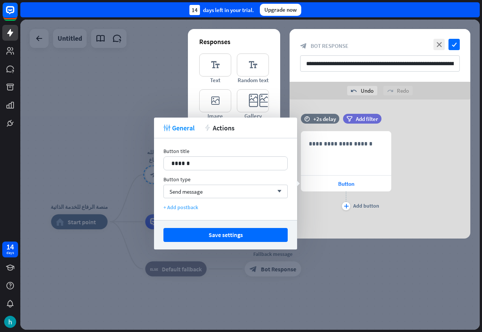
click at [187, 205] on div "+ Add postback" at bounding box center [226, 207] width 124 height 7
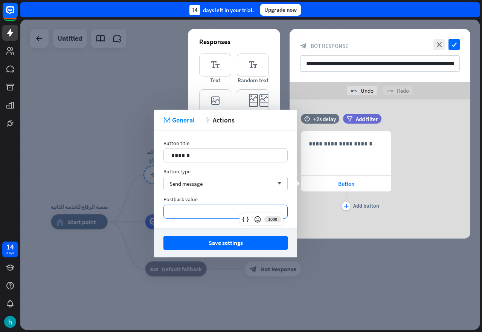
click at [194, 214] on p "**********" at bounding box center [225, 211] width 109 height 9
click at [233, 182] on div "Send message arrow_down" at bounding box center [226, 184] width 124 height 14
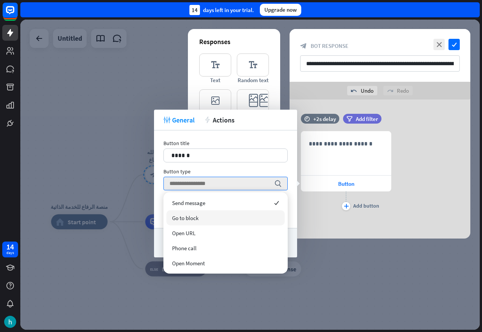
click at [208, 219] on div "Go to block" at bounding box center [226, 217] width 118 height 15
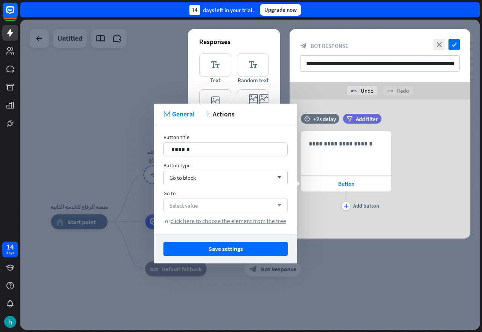
click at [220, 205] on div "Select value arrow_down" at bounding box center [226, 206] width 124 height 14
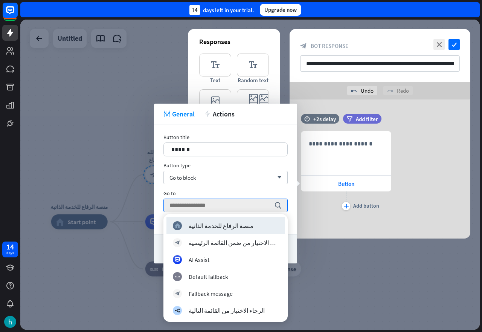
click at [156, 215] on div "Button title 14 ****** Button type Go to block arrow_down Go to search or click…" at bounding box center [225, 179] width 143 height 110
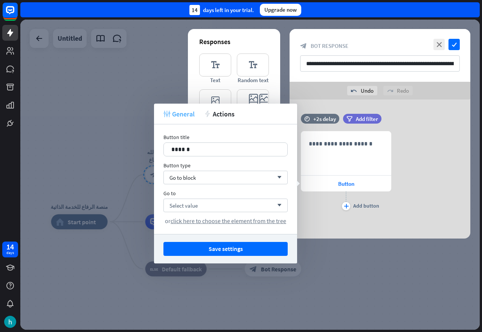
click at [179, 112] on span "General" at bounding box center [183, 114] width 23 height 9
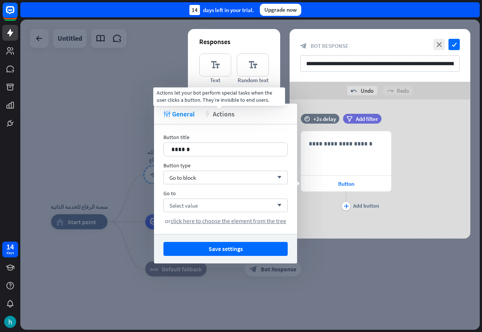
click at [211, 116] on div "action Actions" at bounding box center [219, 114] width 31 height 9
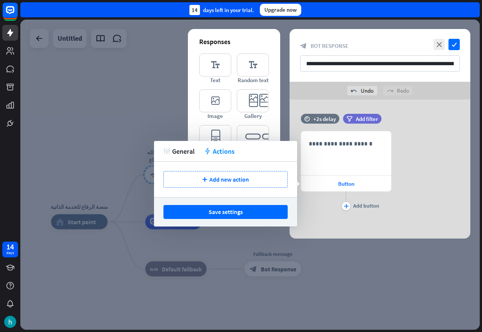
click at [294, 97] on div "undo Undo redo Redo" at bounding box center [380, 91] width 181 height 18
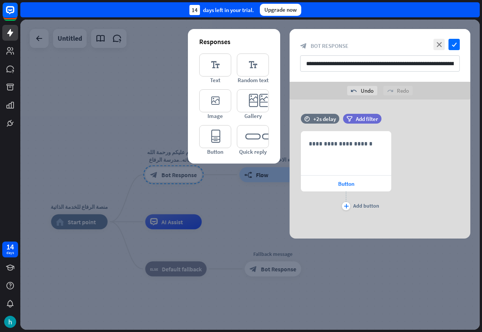
click at [168, 98] on div at bounding box center [250, 175] width 460 height 310
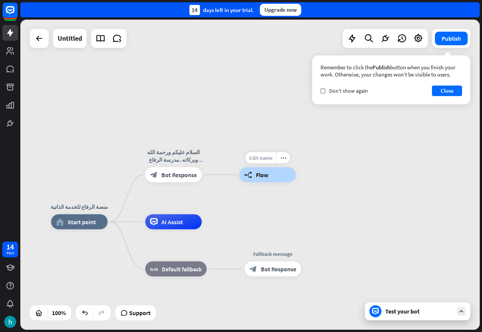
click at [262, 154] on div "Edit name" at bounding box center [260, 157] width 31 height 11
click at [263, 161] on input "**********" at bounding box center [268, 158] width 53 height 11
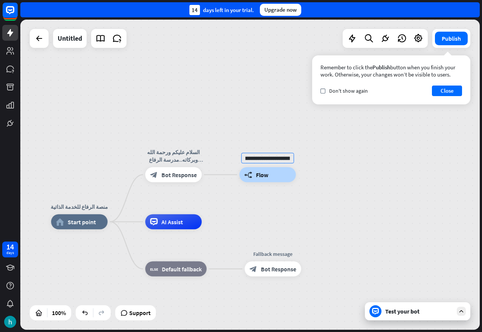
click at [264, 170] on div "builder_tree Flow" at bounding box center [268, 174] width 57 height 15
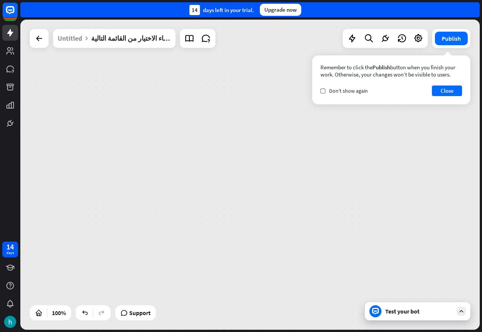
click at [264, 170] on div "**********" at bounding box center [250, 175] width 460 height 310
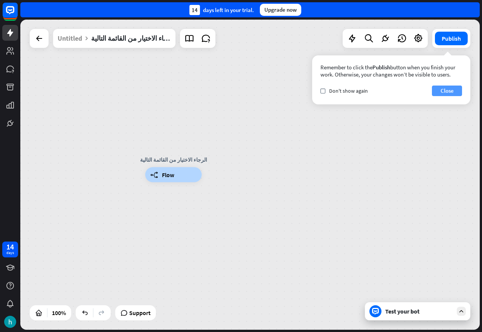
click at [452, 90] on button "Close" at bounding box center [447, 91] width 30 height 11
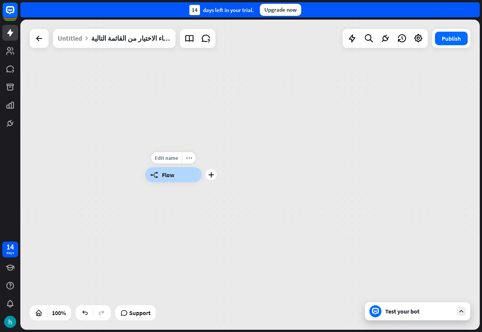
click at [151, 179] on div "builder_tree Flow" at bounding box center [173, 174] width 57 height 15
click at [112, 37] on div "الرجاء الاختيار من القائمة التالية" at bounding box center [131, 38] width 80 height 19
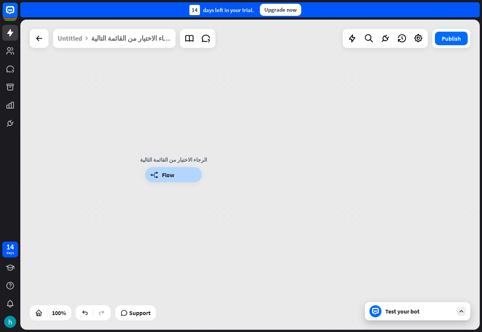
click at [143, 35] on div "الرجاء الاختيار من القائمة التالية" at bounding box center [131, 38] width 80 height 19
click at [75, 38] on div "Untitled" at bounding box center [70, 38] width 24 height 19
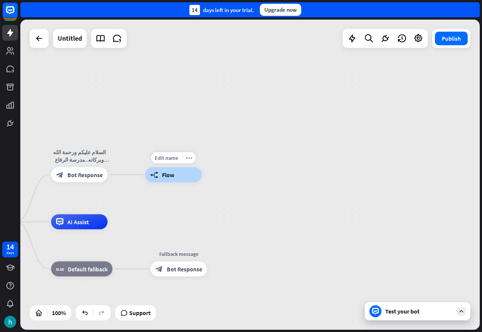
click at [172, 176] on span "Flow" at bounding box center [168, 175] width 12 height 8
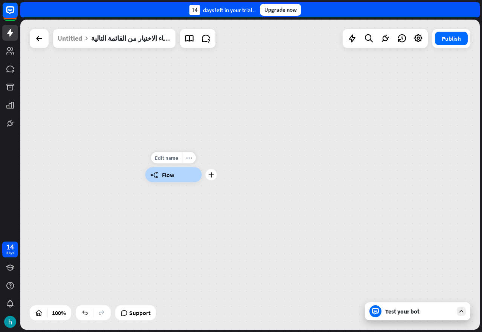
click at [190, 162] on div "more_horiz" at bounding box center [189, 157] width 14 height 11
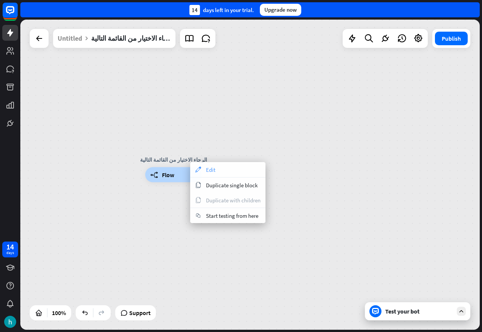
click at [194, 165] on div "appearance Edit" at bounding box center [227, 169] width 75 height 15
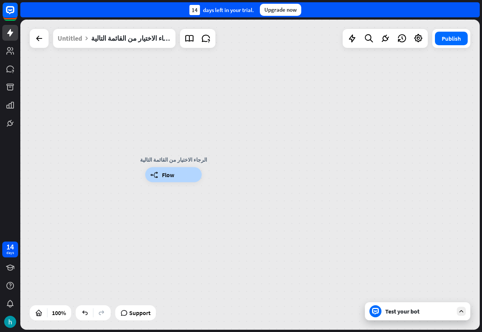
click at [179, 158] on div "الرجاء الاختيار من القائمة التالية" at bounding box center [174, 160] width 68 height 8
click at [182, 158] on div "الرجاء الاختيار من القائمة التالية" at bounding box center [174, 160] width 68 height 8
click at [174, 159] on div "الرجاء الاختيار من القائمة التالية" at bounding box center [174, 160] width 68 height 8
click at [188, 156] on icon "more_horiz" at bounding box center [189, 158] width 6 height 6
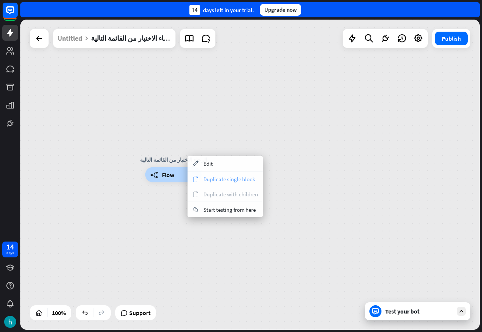
click at [214, 181] on span "Duplicate single block" at bounding box center [229, 179] width 52 height 7
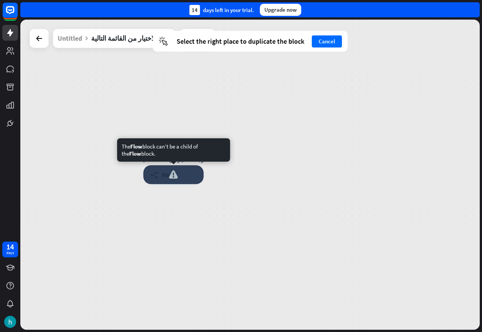
click at [192, 171] on div at bounding box center [174, 174] width 60 height 19
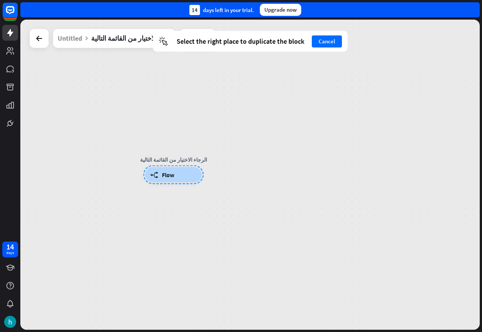
click at [318, 48] on div "cursor Select the right place to duplicate the block Cancel" at bounding box center [250, 41] width 195 height 21
click at [323, 40] on button "Cancel" at bounding box center [327, 41] width 30 height 12
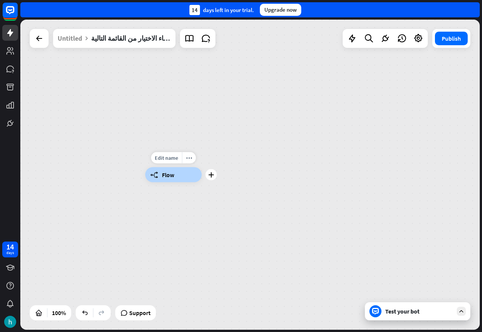
click at [180, 173] on div "builder_tree Flow" at bounding box center [173, 174] width 57 height 15
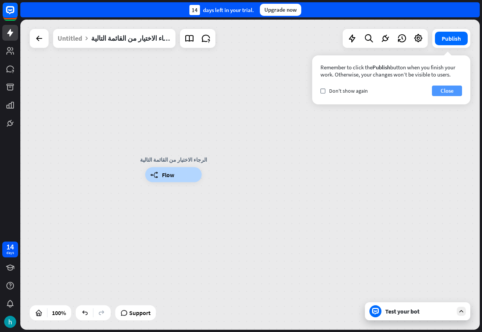
click at [444, 91] on button "Close" at bounding box center [447, 91] width 30 height 11
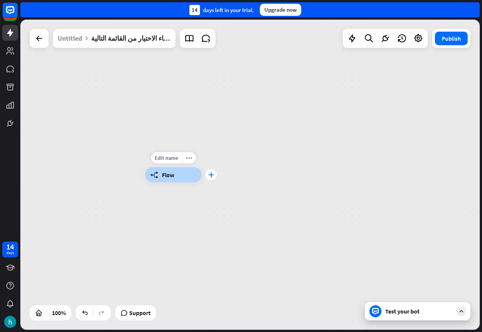
click at [214, 173] on div "plus" at bounding box center [211, 174] width 11 height 11
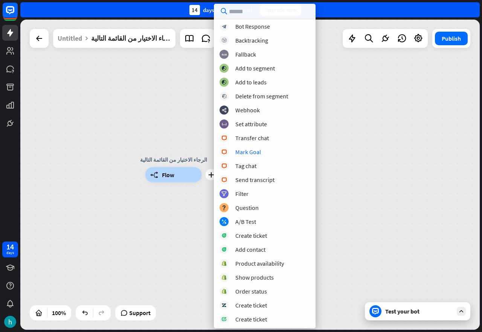
scroll to position [46, 0]
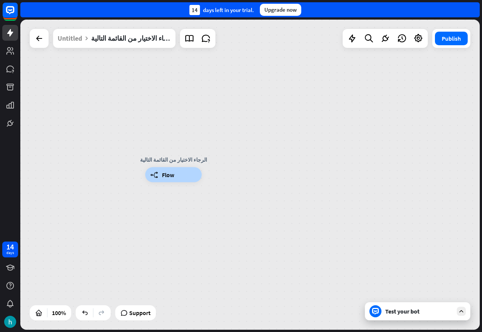
click at [404, 310] on div "Test your bot" at bounding box center [419, 311] width 68 height 8
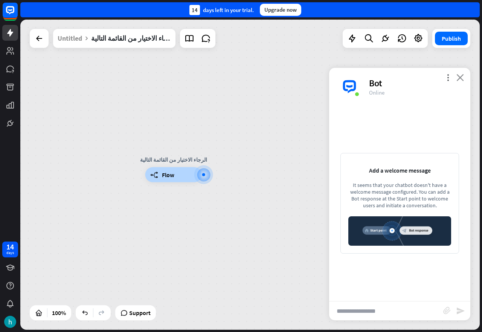
click at [459, 79] on icon "close" at bounding box center [461, 77] width 8 height 7
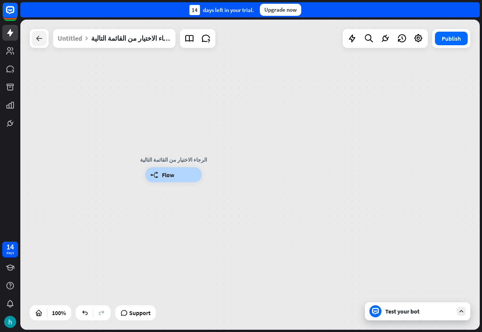
click at [43, 40] on icon at bounding box center [39, 38] width 9 height 9
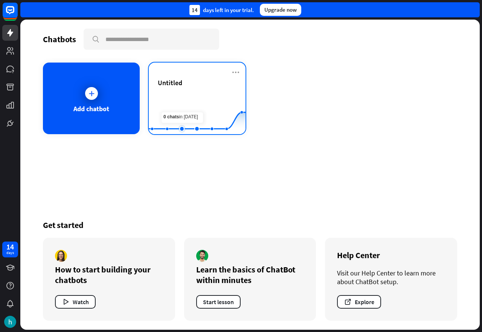
click at [187, 107] on rect at bounding box center [197, 115] width 97 height 47
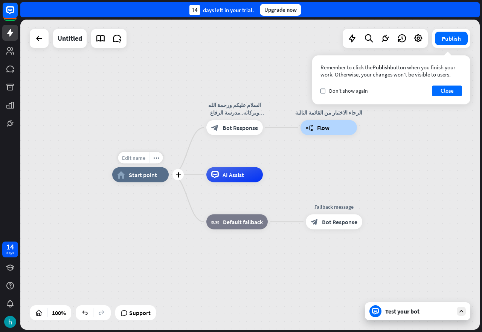
click at [128, 159] on span "Edit name" at bounding box center [133, 157] width 23 height 7
click at [117, 159] on input "**********" at bounding box center [140, 158] width 53 height 11
click at [136, 156] on input "**********" at bounding box center [140, 158] width 53 height 11
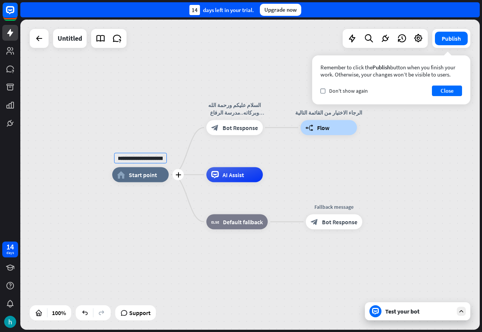
click at [136, 156] on input "**********" at bounding box center [140, 158] width 53 height 11
type input "**********"
click at [454, 91] on button "Close" at bounding box center [447, 91] width 30 height 11
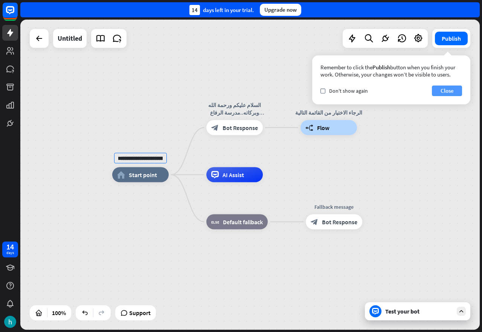
scroll to position [0, 0]
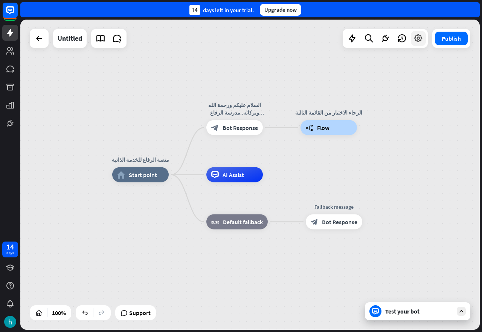
click at [421, 40] on icon at bounding box center [419, 39] width 10 height 10
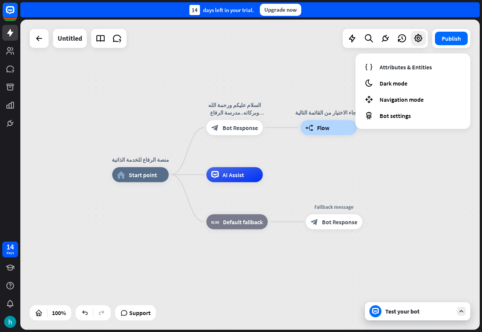
click at [399, 188] on div "منصة الرفاع للخدمة الذاتية home_2 Start point السلام عليكم ورحمة الله وبركاته..…" at bounding box center [342, 330] width 460 height 310
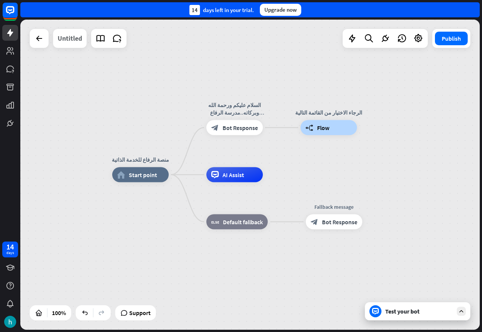
click at [64, 40] on div "Untitled" at bounding box center [70, 38] width 24 height 19
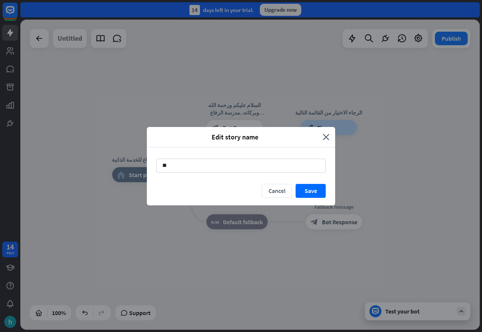
type input "*"
type input "**********"
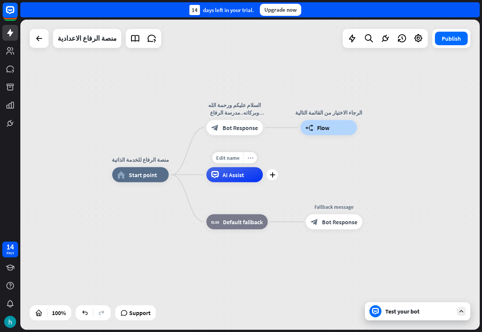
click at [253, 155] on div "more_horiz" at bounding box center [250, 157] width 14 height 11
click at [206, 167] on div "plus AI Assist" at bounding box center [234, 174] width 57 height 15
click at [326, 109] on span "Edit name" at bounding box center [321, 110] width 23 height 7
click at [327, 108] on input "**********" at bounding box center [329, 111] width 53 height 11
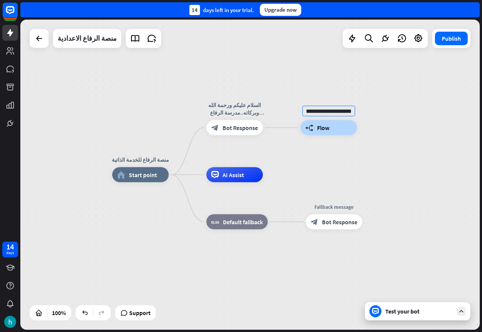
click at [327, 108] on input "**********" at bounding box center [329, 111] width 53 height 11
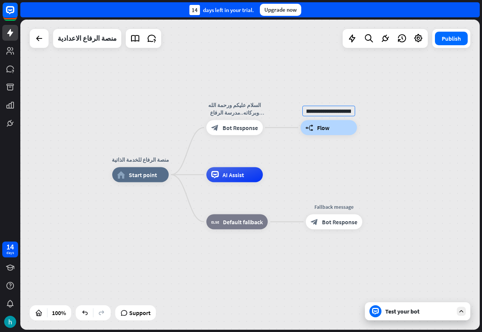
scroll to position [0, 0]
click at [356, 120] on div "**********" at bounding box center [329, 127] width 57 height 15
click at [346, 113] on icon "more_horiz" at bounding box center [345, 111] width 6 height 6
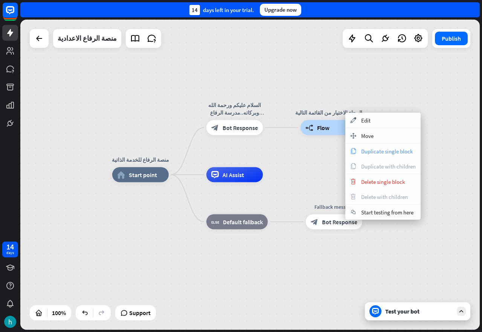
click at [361, 153] on div "copy Duplicate single block" at bounding box center [383, 151] width 75 height 15
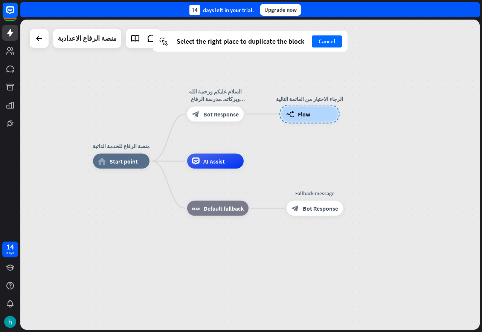
drag, startPoint x: 340, startPoint y: 130, endPoint x: 320, endPoint y: 116, distance: 23.8
click at [320, 116] on div at bounding box center [310, 114] width 60 height 19
click at [361, 117] on div "منصة الرفاع للخدمة الذاتية home_2 Start point السلام عليكم ورحمة الله وبركاته..…" at bounding box center [250, 175] width 460 height 310
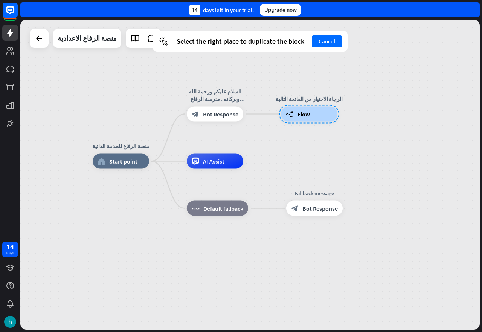
drag, startPoint x: 291, startPoint y: 119, endPoint x: 373, endPoint y: 127, distance: 82.1
click at [373, 127] on div "منصة الرفاع للخدمة الذاتية home_2 Start point السلام عليكم ورحمة الله وبركاته..…" at bounding box center [250, 175] width 460 height 310
click at [297, 117] on div at bounding box center [309, 114] width 60 height 19
click at [303, 96] on div "الرجاء الاختيار من القائمة التالية" at bounding box center [309, 99] width 68 height 8
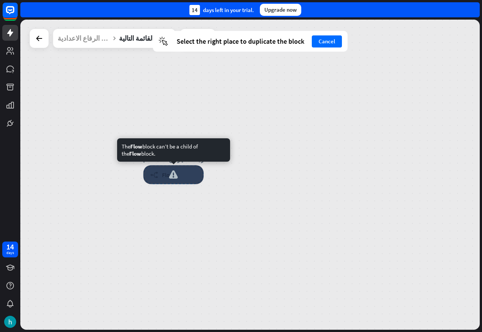
click at [179, 177] on div at bounding box center [174, 174] width 60 height 19
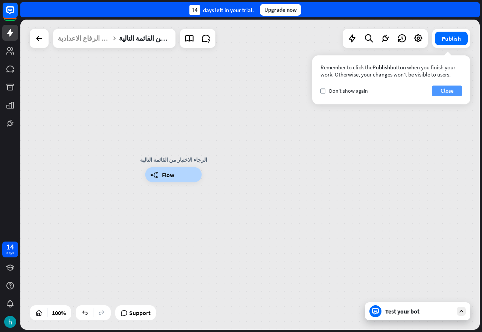
click at [449, 92] on button "Close" at bounding box center [447, 91] width 30 height 11
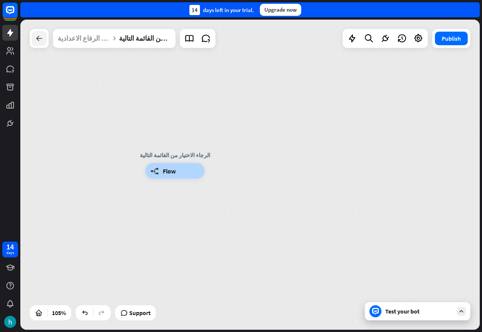
click at [43, 37] on icon at bounding box center [39, 38] width 9 height 9
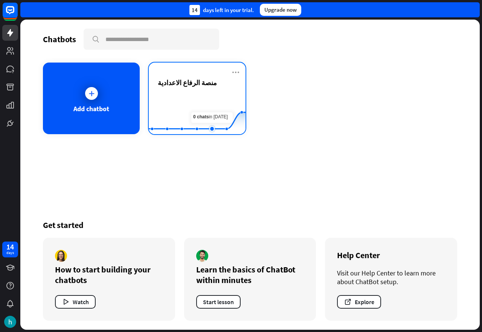
click at [209, 99] on rect at bounding box center [197, 115] width 97 height 47
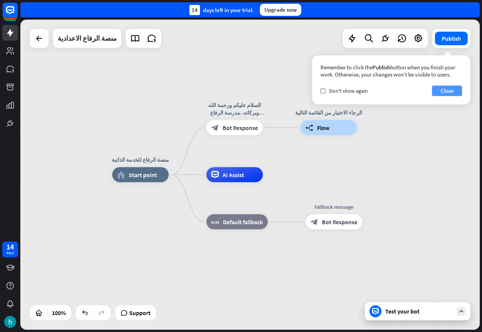
click at [440, 87] on button "Close" at bounding box center [447, 91] width 30 height 11
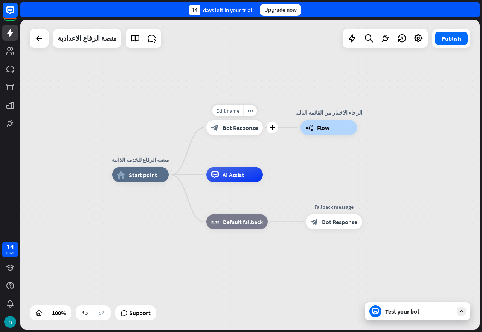
click at [270, 130] on icon "plus" at bounding box center [273, 127] width 6 height 5
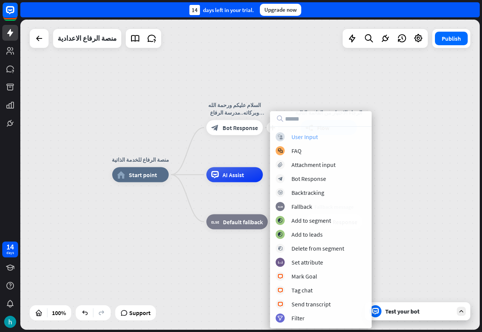
click at [301, 139] on div "User Input" at bounding box center [305, 137] width 26 height 8
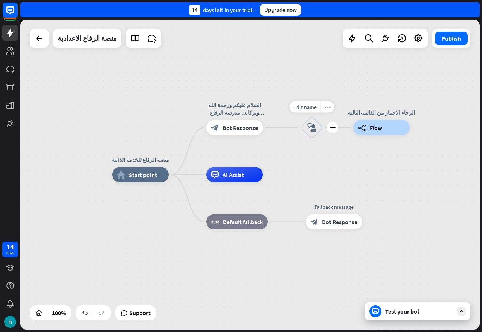
click at [328, 108] on icon "more_horiz" at bounding box center [328, 107] width 6 height 6
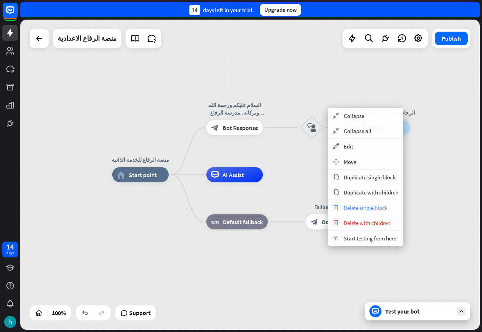
click at [346, 206] on span "Delete single block" at bounding box center [366, 207] width 44 height 7
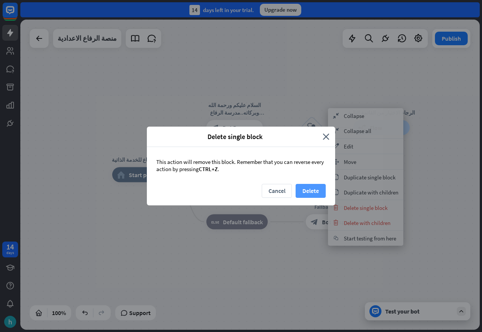
click at [304, 190] on button "Delete" at bounding box center [311, 191] width 30 height 14
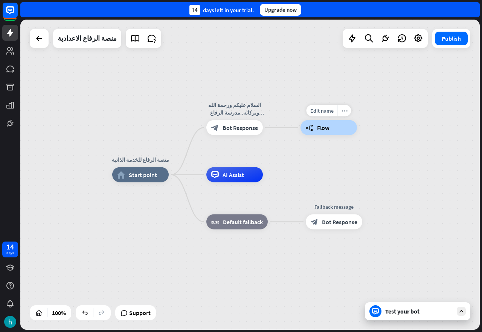
click at [346, 111] on icon "more_horiz" at bounding box center [345, 111] width 6 height 6
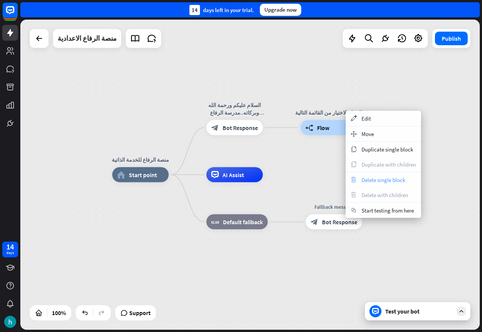
click at [362, 179] on span "Delete single block" at bounding box center [384, 179] width 44 height 7
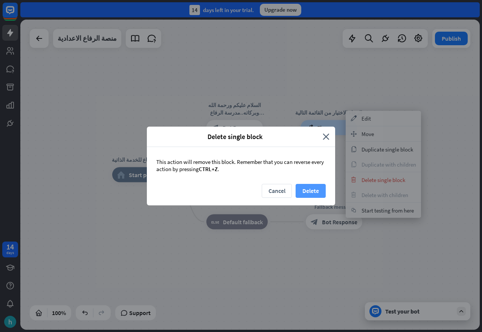
click at [301, 188] on button "Delete" at bounding box center [311, 191] width 30 height 14
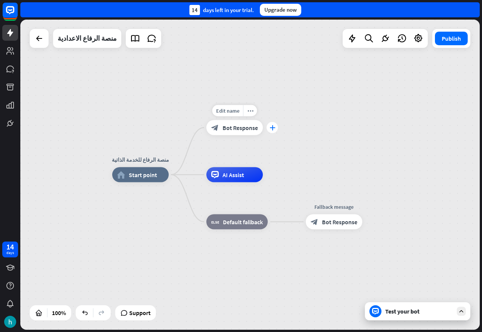
click at [273, 126] on icon "plus" at bounding box center [273, 127] width 6 height 5
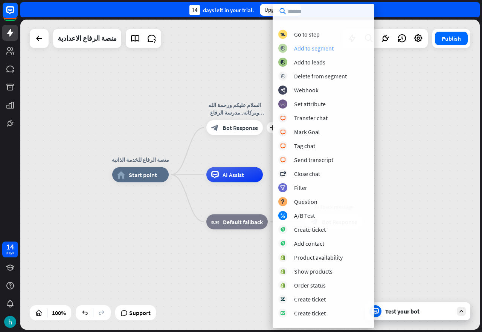
scroll to position [116, 0]
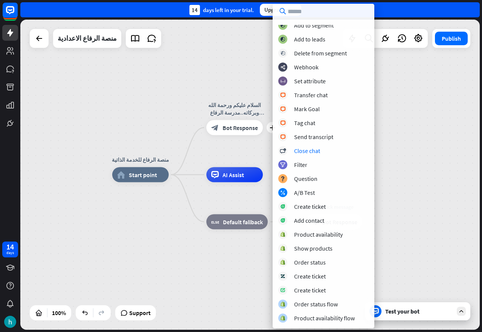
click at [239, 63] on div "منصة الرفاع للخدمة الذاتية home_2 Start point plus السلام عليكم ورحمة الله وبرك…" at bounding box center [250, 175] width 460 height 310
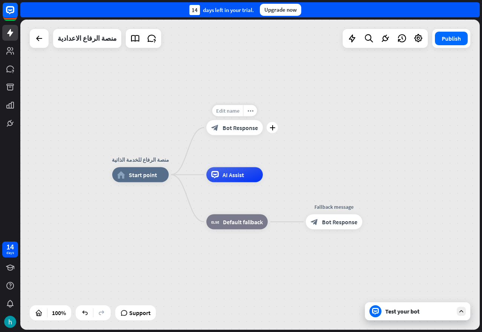
click at [237, 113] on span "Edit name" at bounding box center [227, 110] width 23 height 7
type input "**********"
click at [151, 177] on span "Start point" at bounding box center [143, 175] width 28 height 8
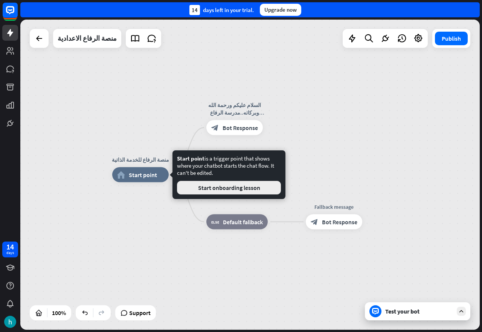
click at [197, 189] on button "Start onboarding lesson" at bounding box center [229, 188] width 104 height 14
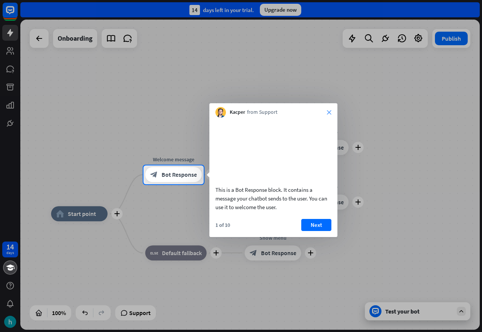
click at [330, 110] on icon "close" at bounding box center [329, 112] width 5 height 5
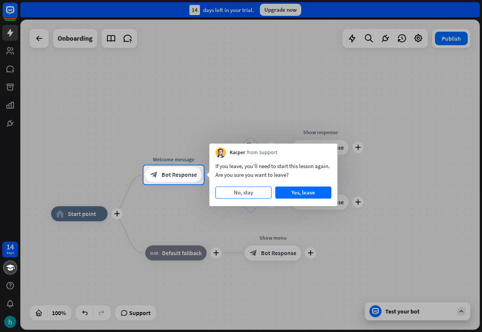
click at [254, 194] on button "No, stay" at bounding box center [244, 193] width 56 height 12
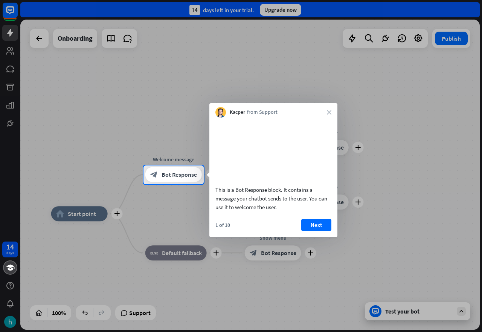
click at [330, 108] on div "Kacper from Support close" at bounding box center [274, 110] width 128 height 14
click at [330, 109] on div "Kacper from Support close" at bounding box center [274, 110] width 128 height 14
click at [329, 114] on icon "close" at bounding box center [329, 112] width 5 height 5
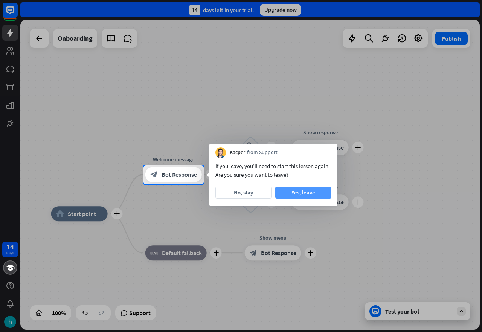
click at [308, 189] on button "Yes, leave" at bounding box center [303, 193] width 56 height 12
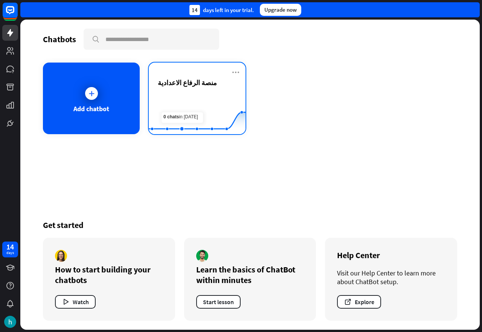
click at [174, 88] on div "منصة الرفاع الاعدادية" at bounding box center [197, 91] width 79 height 26
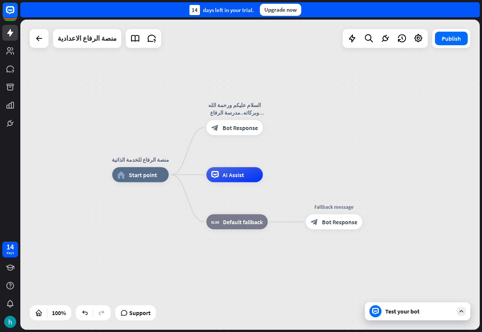
click at [422, 312] on div "Test your bot" at bounding box center [419, 311] width 68 height 8
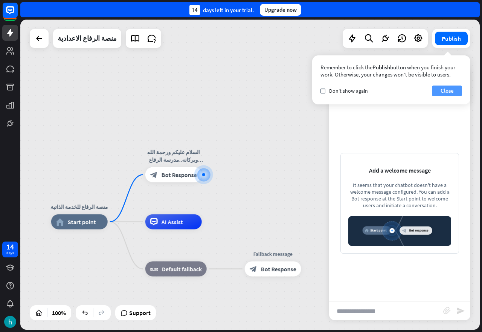
click at [447, 89] on button "Close" at bounding box center [447, 91] width 30 height 11
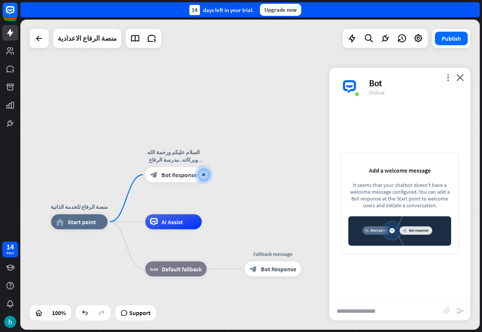
click at [376, 95] on div "Online" at bounding box center [415, 92] width 92 height 7
click at [407, 313] on input "text" at bounding box center [386, 310] width 114 height 19
type input "**********"
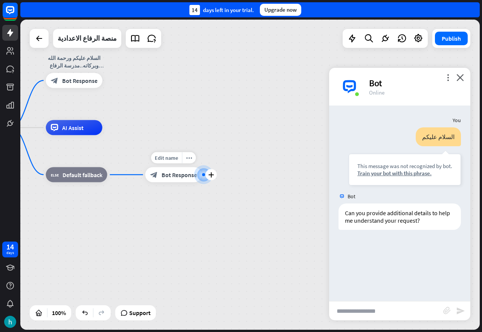
click at [164, 176] on span "Bot Response" at bounding box center [179, 175] width 35 height 8
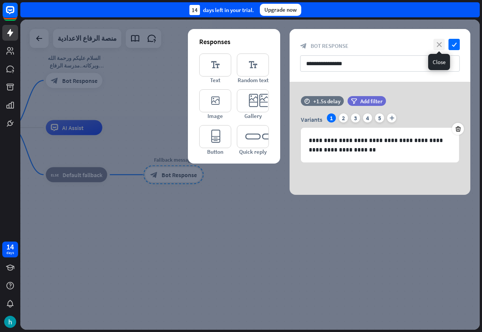
click at [442, 42] on icon "close" at bounding box center [439, 44] width 11 height 11
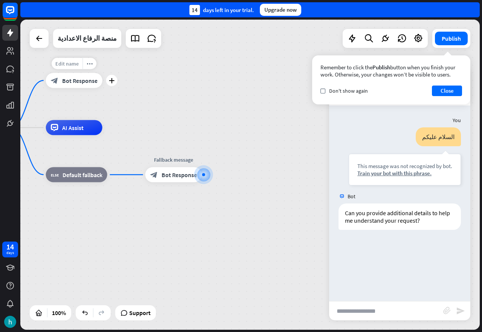
click at [76, 60] on span "Edit name" at bounding box center [66, 63] width 23 height 7
click at [124, 118] on div "منصة الرفاع للخدمة الذاتية home_2 Start point block_bot_response Bot Response A…" at bounding box center [250, 175] width 460 height 310
click at [77, 178] on span "Default fallback" at bounding box center [83, 175] width 40 height 8
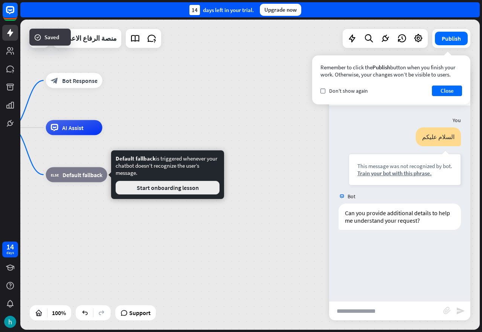
click at [141, 187] on button "Start onboarding lesson" at bounding box center [168, 188] width 104 height 14
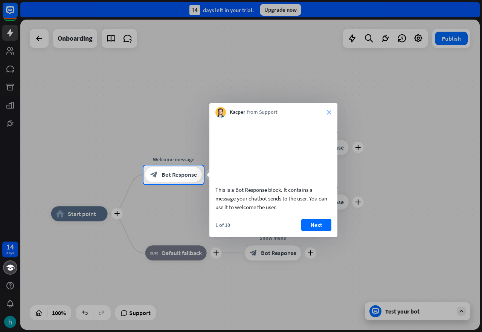
click at [329, 113] on icon "close" at bounding box center [329, 112] width 5 height 5
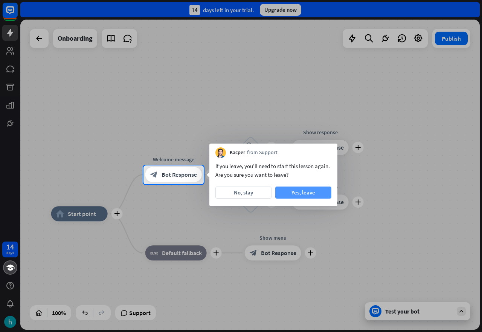
click at [304, 194] on button "Yes, leave" at bounding box center [303, 193] width 56 height 12
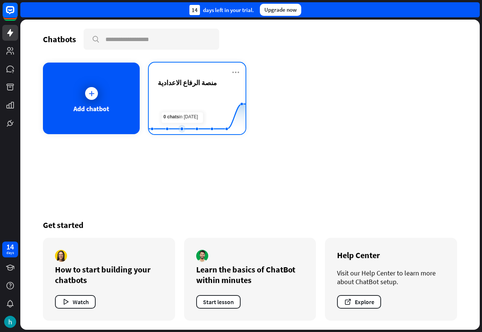
click at [176, 92] on rect at bounding box center [197, 115] width 97 height 47
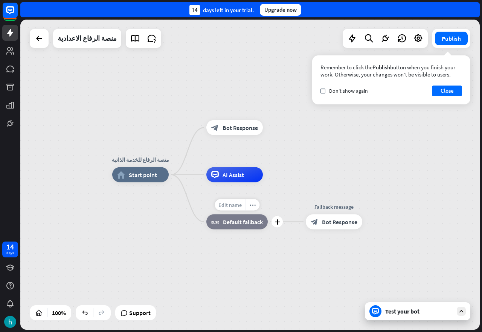
click at [233, 204] on span "Edit name" at bounding box center [230, 205] width 23 height 7
type input "**********"
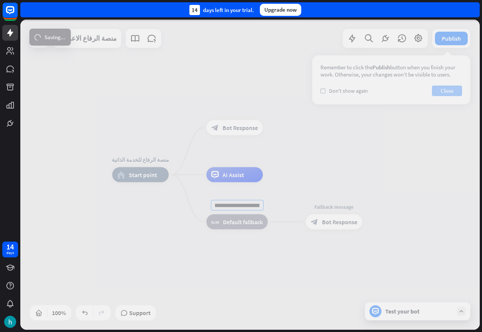
scroll to position [0, 0]
click at [451, 91] on div "**********" at bounding box center [250, 175] width 460 height 310
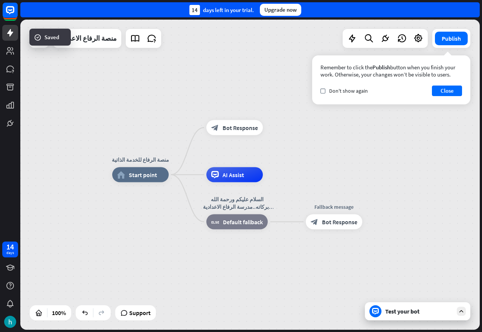
click at [310, 161] on div "منصة الرفاع للخدمة الذاتية home_2 Start point block_bot_response Bot Response A…" at bounding box center [250, 175] width 460 height 310
click at [442, 90] on button "Close" at bounding box center [447, 91] width 30 height 11
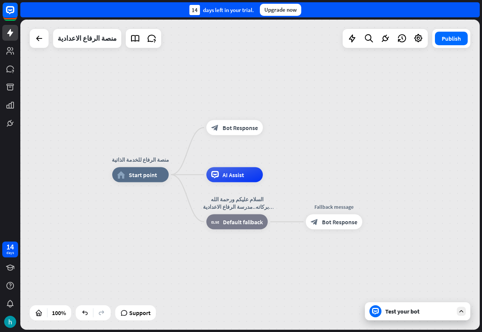
click at [418, 310] on div "Test your bot" at bounding box center [419, 311] width 68 height 8
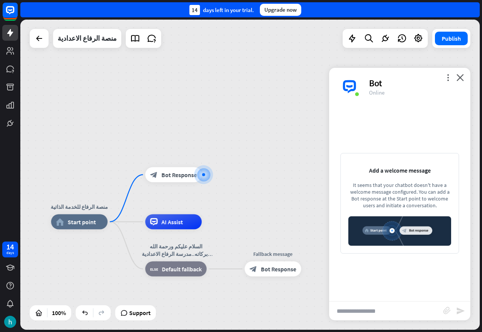
click at [382, 310] on input "text" at bounding box center [386, 310] width 114 height 19
type input "**********"
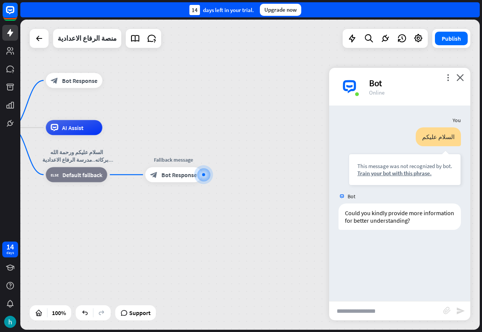
click at [465, 77] on div "more_vert close Bot Online" at bounding box center [399, 87] width 141 height 38
click at [463, 75] on icon "close" at bounding box center [461, 77] width 8 height 7
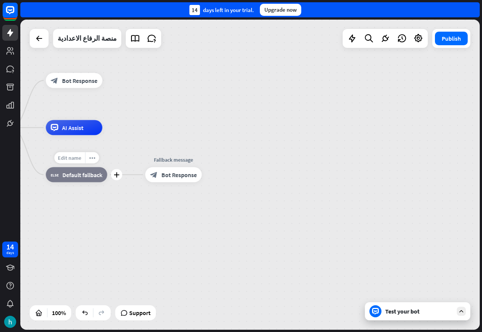
click at [78, 156] on span "Edit name" at bounding box center [69, 157] width 23 height 7
click at [78, 156] on input "**********" at bounding box center [76, 158] width 53 height 11
click at [161, 159] on span "Edit name" at bounding box center [166, 157] width 23 height 7
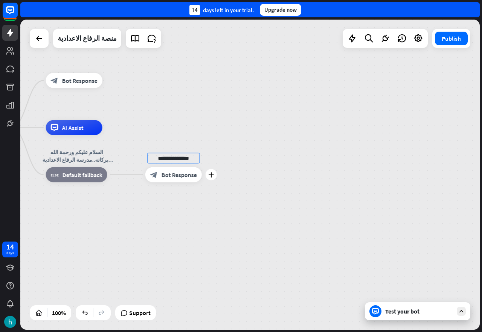
click at [164, 156] on input "**********" at bounding box center [173, 158] width 53 height 11
type input "**********"
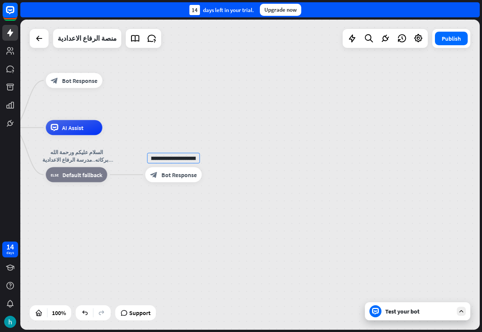
click at [182, 203] on div "**********" at bounding box center [250, 175] width 460 height 310
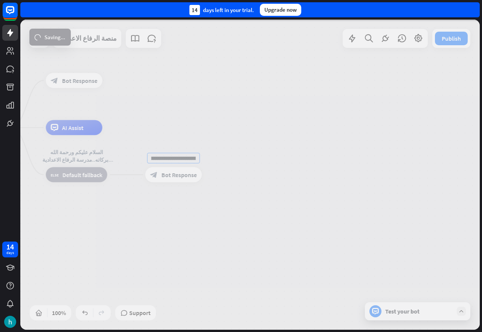
scroll to position [0, 0]
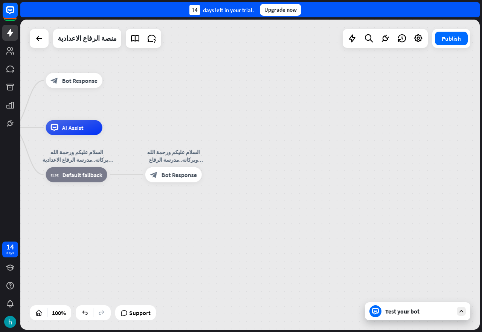
click at [403, 315] on div "Test your bot" at bounding box center [419, 311] width 68 height 8
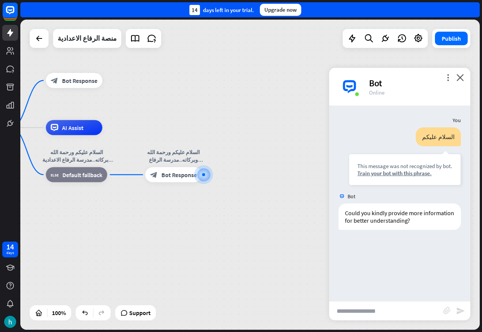
click at [370, 308] on input "text" at bounding box center [386, 310] width 114 height 19
type input "**********"
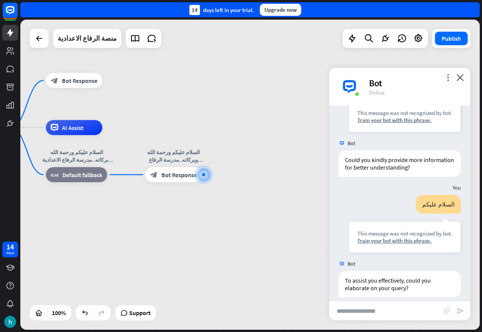
scroll to position [61, 0]
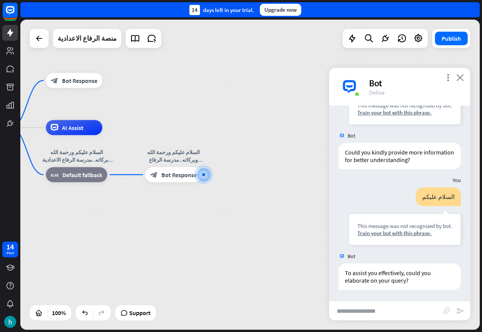
click at [461, 78] on icon "close" at bounding box center [461, 77] width 8 height 7
